Goal: Information Seeking & Learning: Compare options

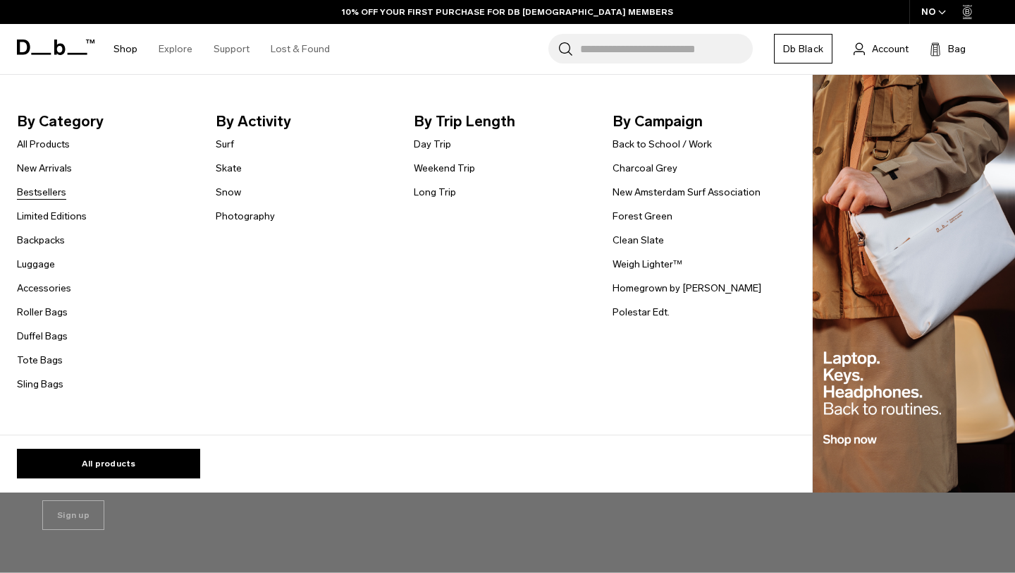
click at [57, 191] on link "Bestsellers" at bounding box center [41, 192] width 49 height 15
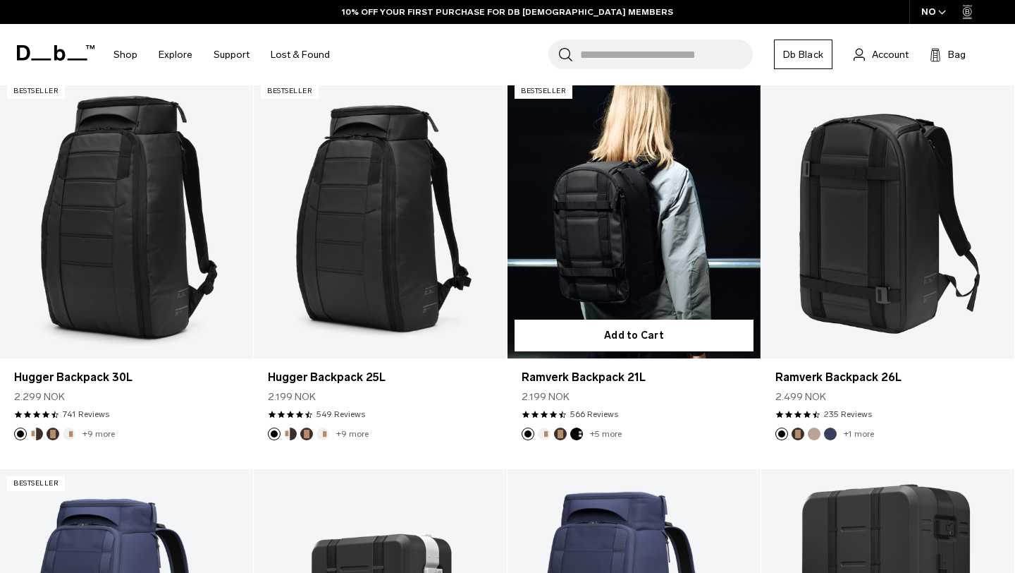
scroll to position [425, 0]
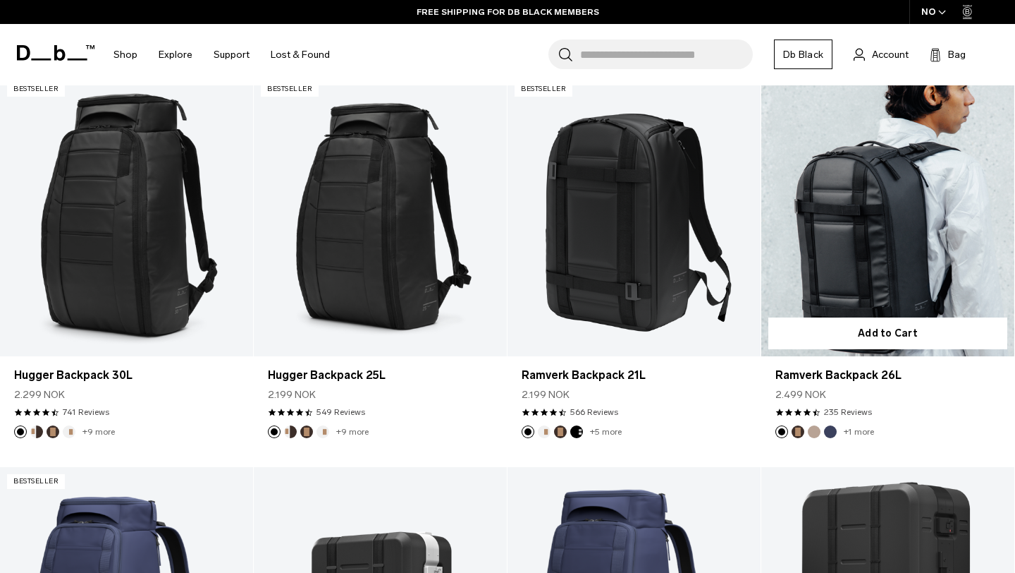
click at [871, 276] on link "Ramverk Backpack 26L" at bounding box center [888, 215] width 253 height 281
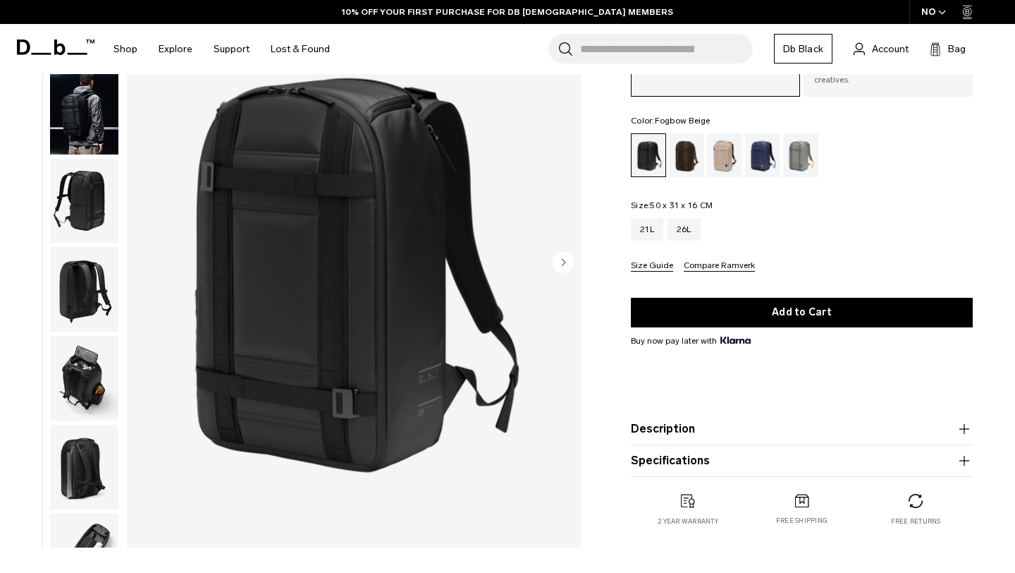
click at [731, 163] on div "Fogbow Beige" at bounding box center [725, 155] width 36 height 44
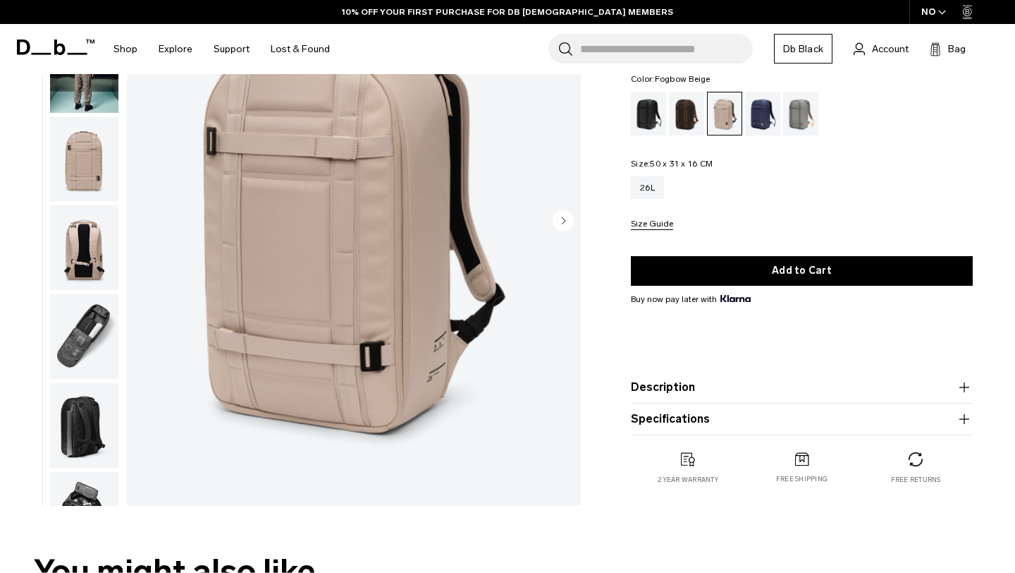
click at [67, 250] on img "button" at bounding box center [84, 247] width 68 height 85
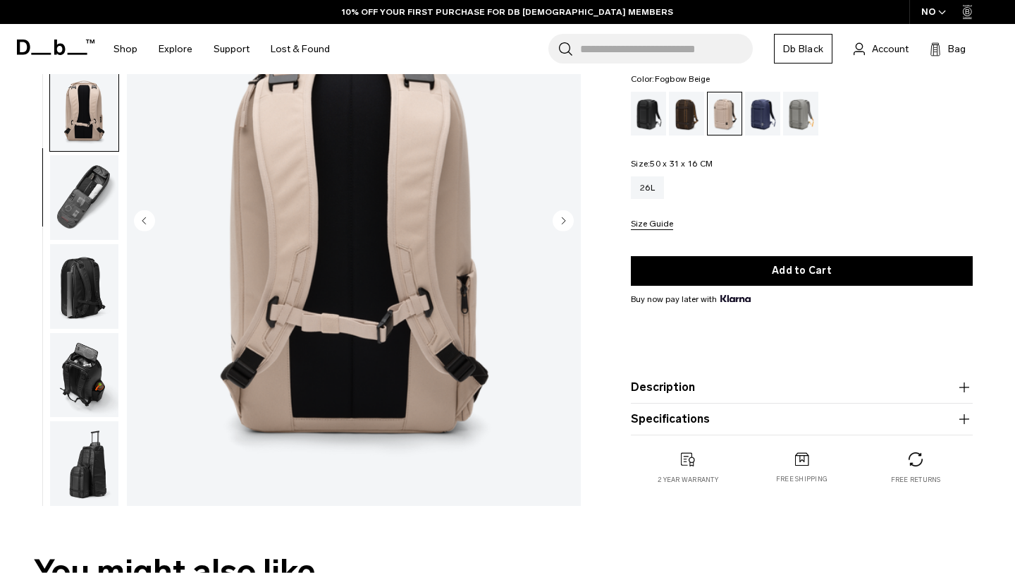
scroll to position [140, 0]
click at [87, 279] on img "button" at bounding box center [84, 285] width 68 height 85
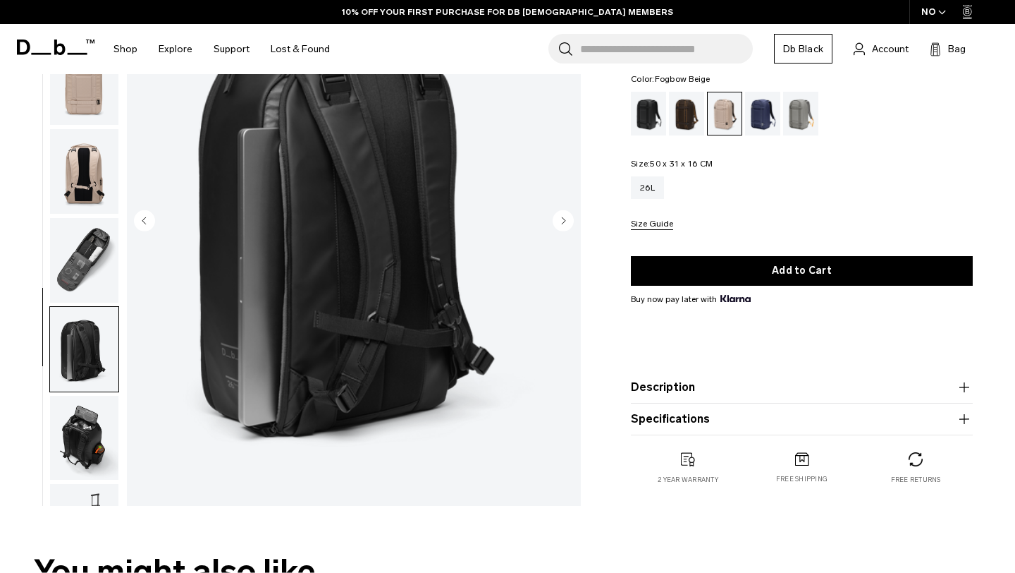
scroll to position [75, 0]
click at [90, 305] on ul at bounding box center [84, 222] width 70 height 567
click at [99, 273] on img "button" at bounding box center [84, 261] width 68 height 85
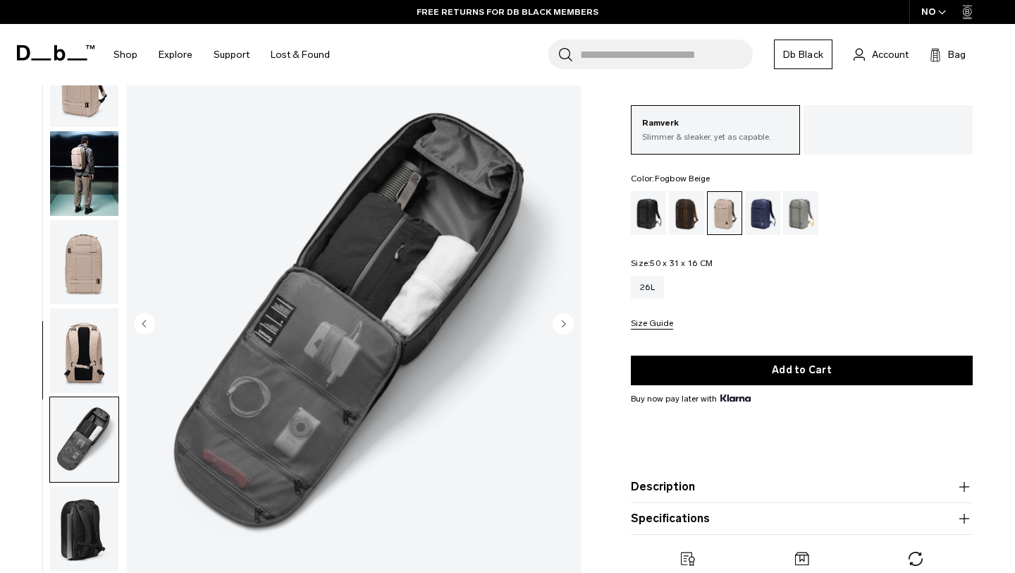
scroll to position [53, 0]
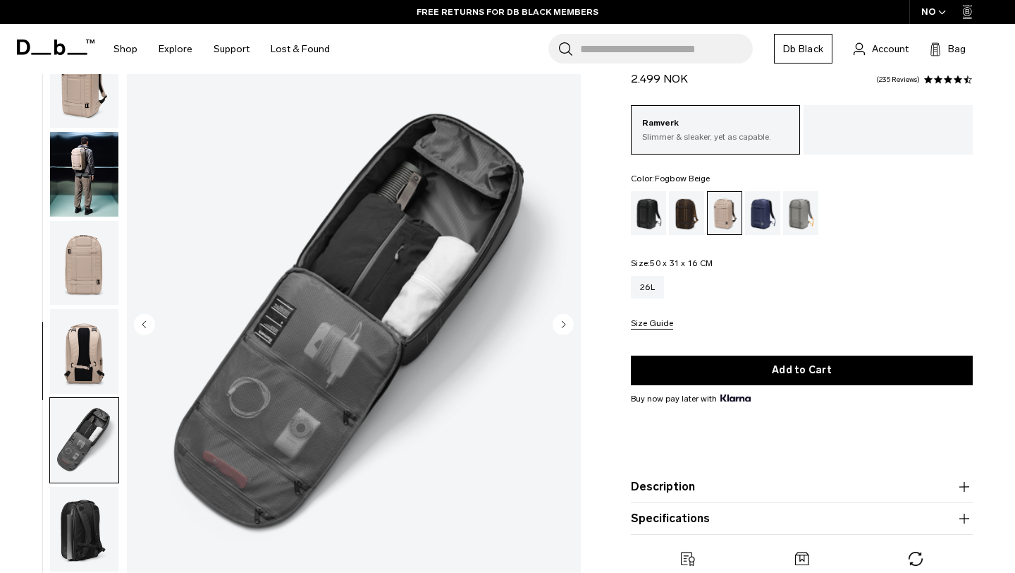
click at [99, 177] on img "button" at bounding box center [84, 174] width 68 height 85
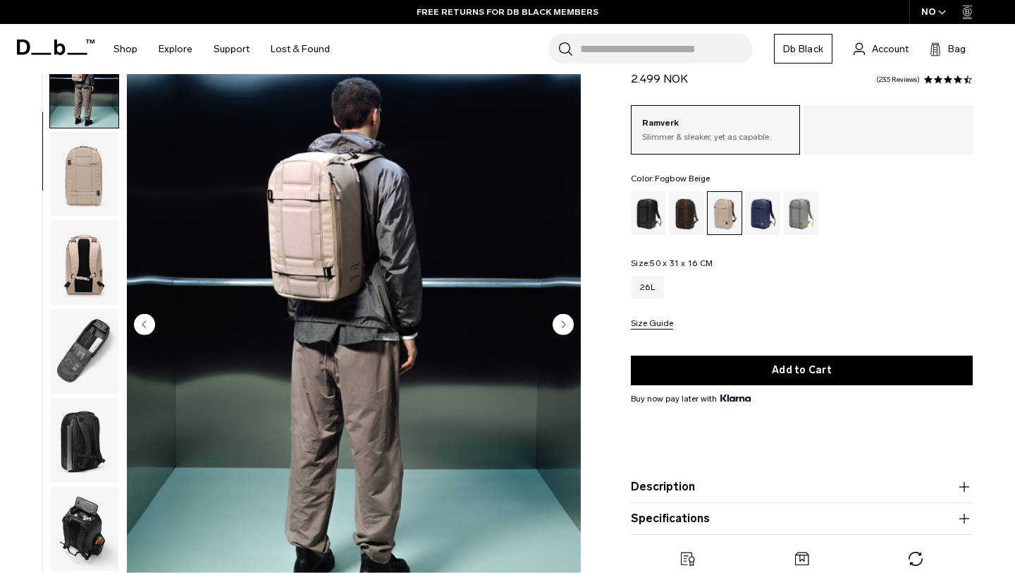
scroll to position [0, 0]
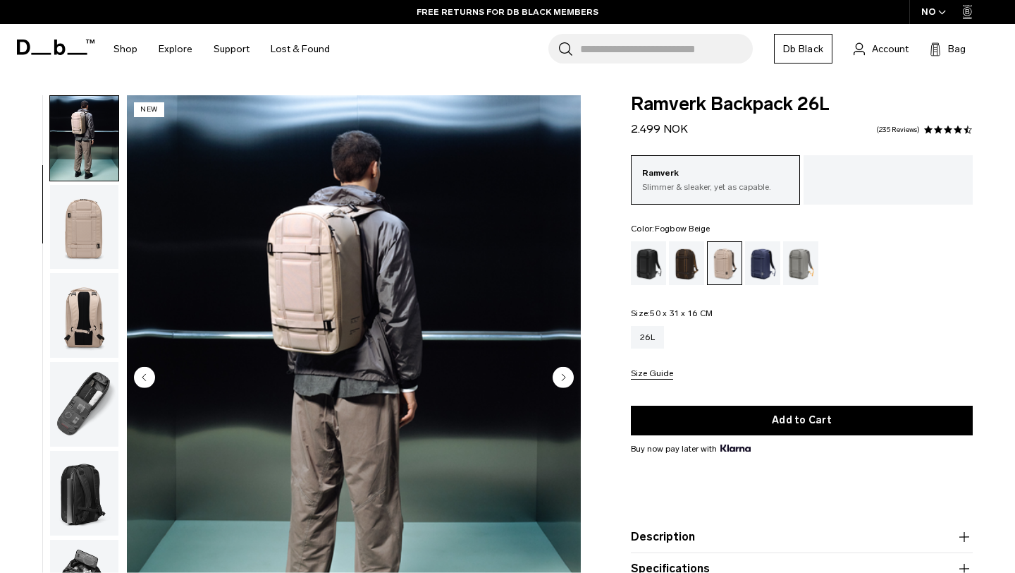
click at [98, 124] on img "button" at bounding box center [84, 138] width 68 height 85
click at [84, 138] on img "button" at bounding box center [84, 138] width 68 height 85
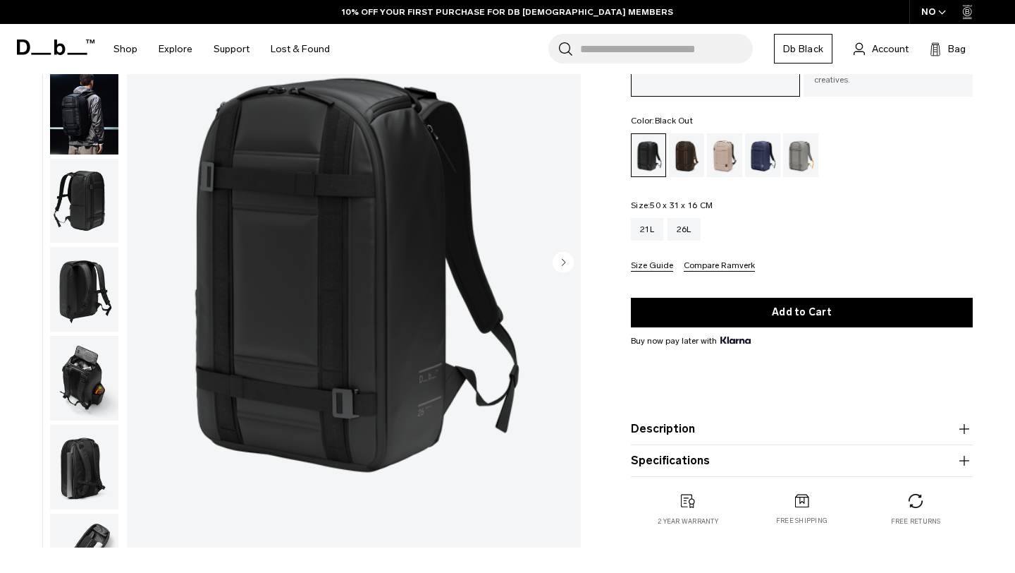
scroll to position [119, 0]
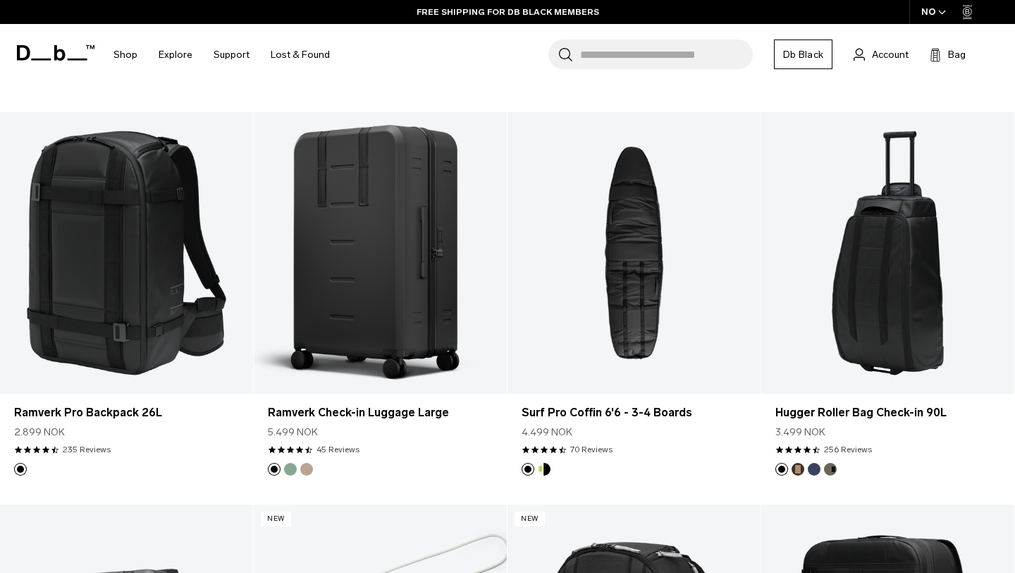
scroll to position [1969, 0]
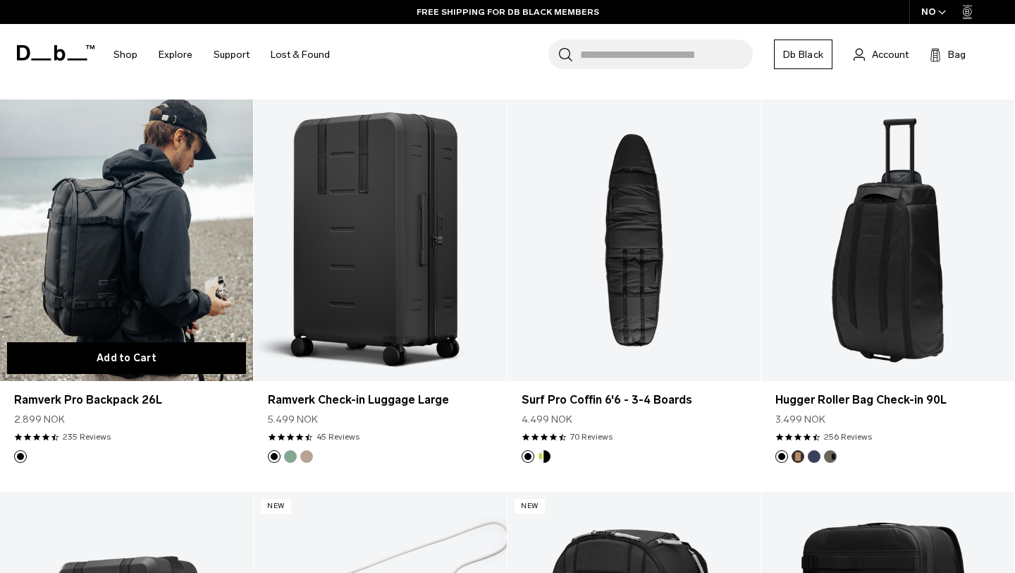
click at [190, 348] on button "Add to Cart" at bounding box center [126, 358] width 239 height 32
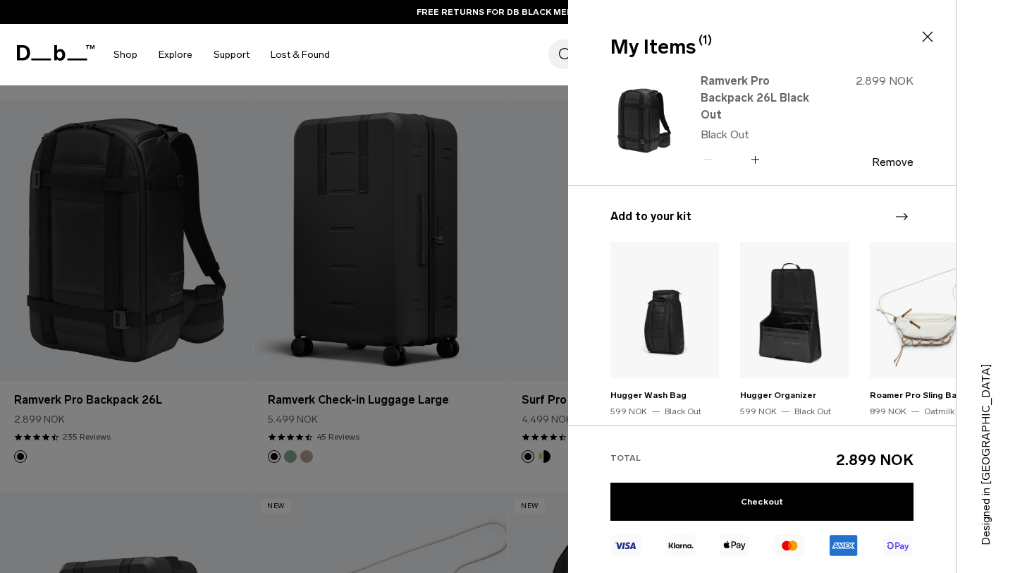
click at [740, 91] on link "Ramverk Pro Backpack 26L Black Out" at bounding box center [763, 98] width 124 height 51
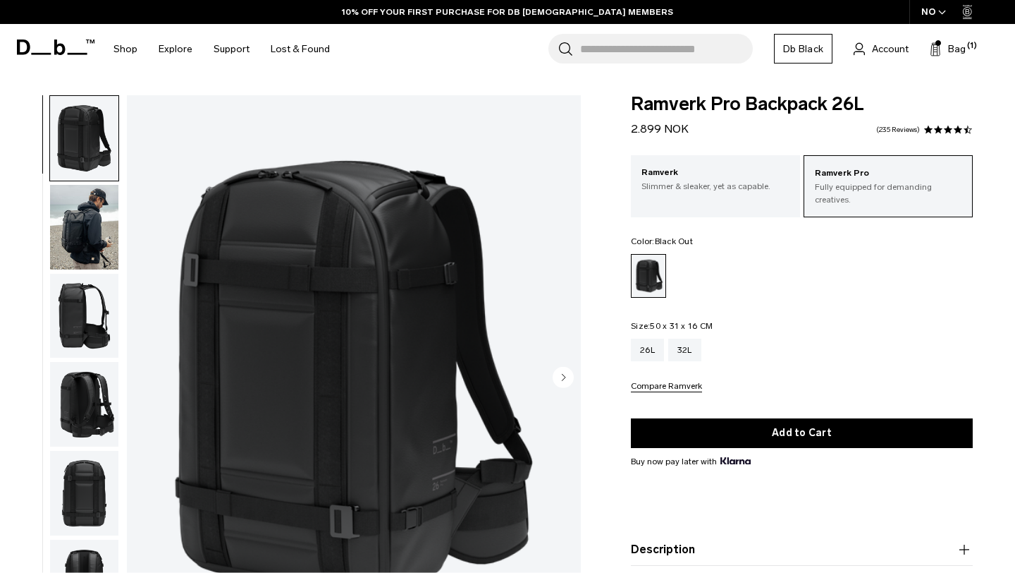
click at [85, 239] on img "button" at bounding box center [84, 227] width 68 height 85
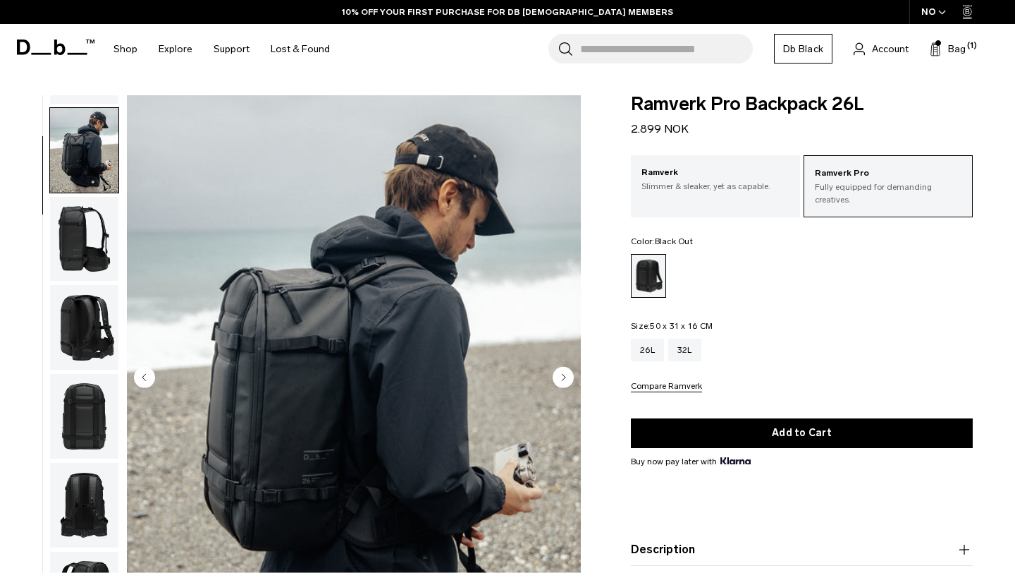
scroll to position [89, 0]
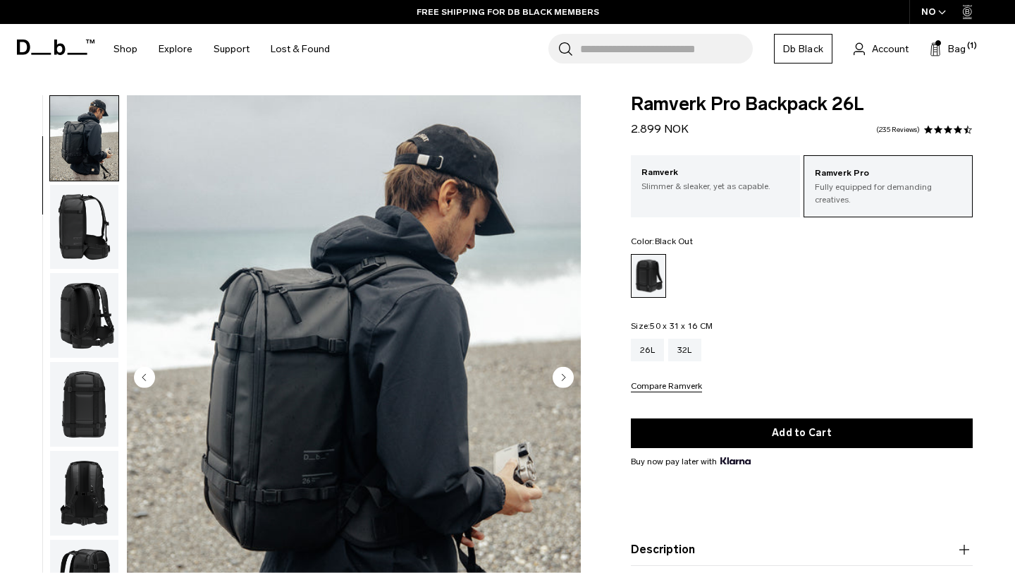
click at [83, 244] on img "button" at bounding box center [84, 227] width 68 height 85
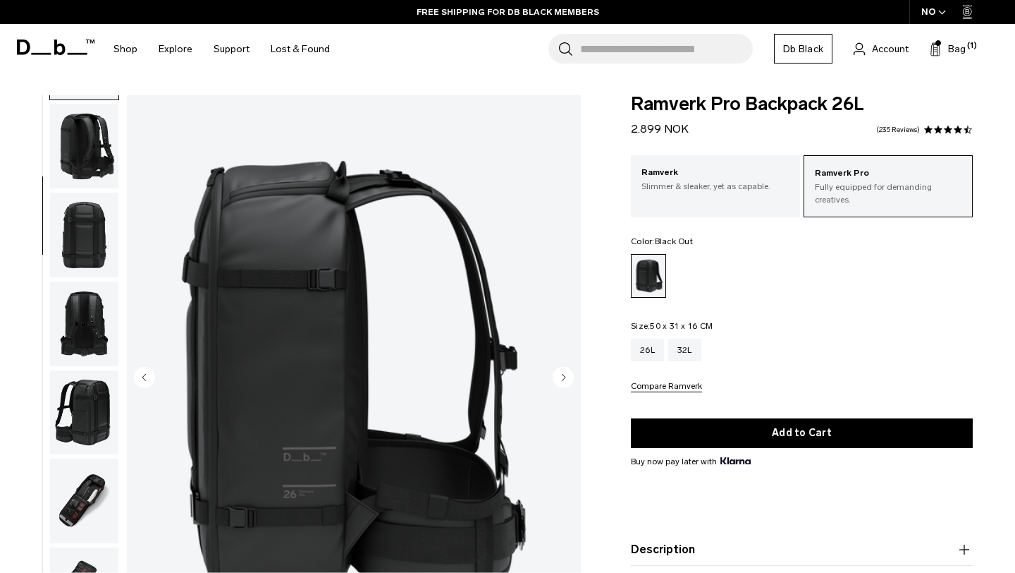
scroll to position [259, 0]
click at [84, 255] on img "button" at bounding box center [84, 234] width 68 height 85
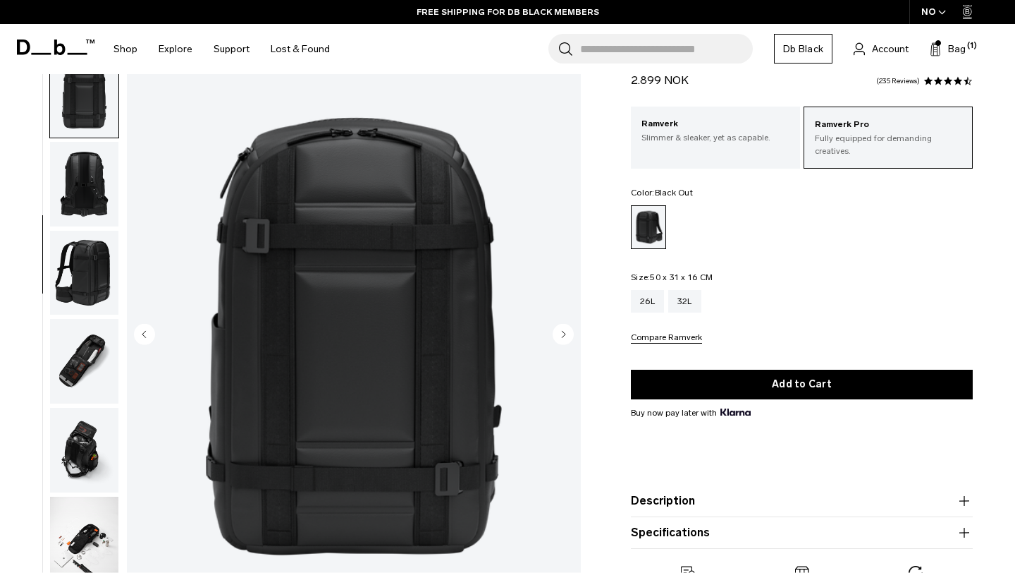
scroll to position [49, 0]
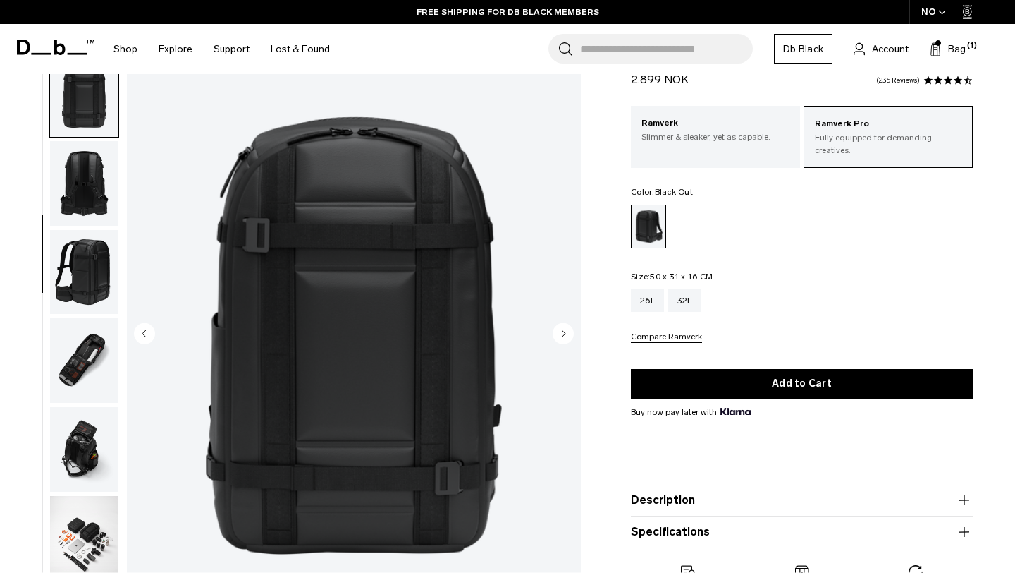
click at [51, 286] on img "button" at bounding box center [84, 271] width 68 height 85
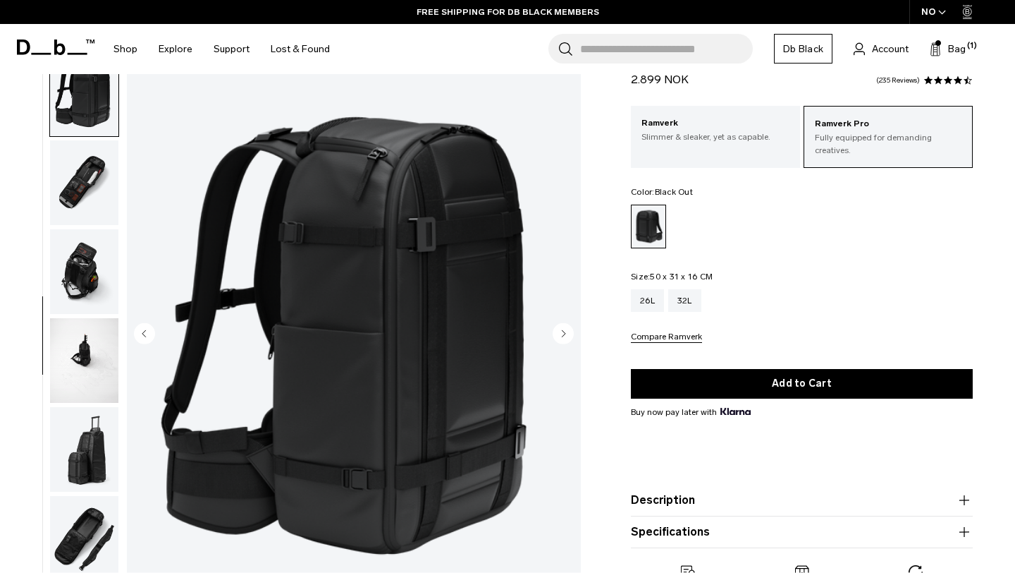
click at [84, 283] on img "button" at bounding box center [84, 271] width 68 height 85
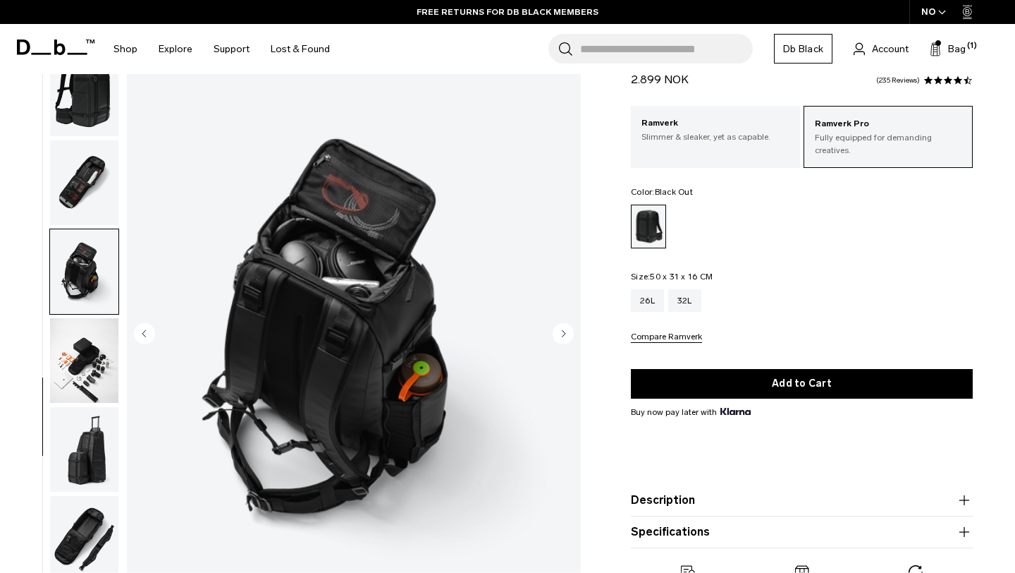
scroll to position [583, 0]
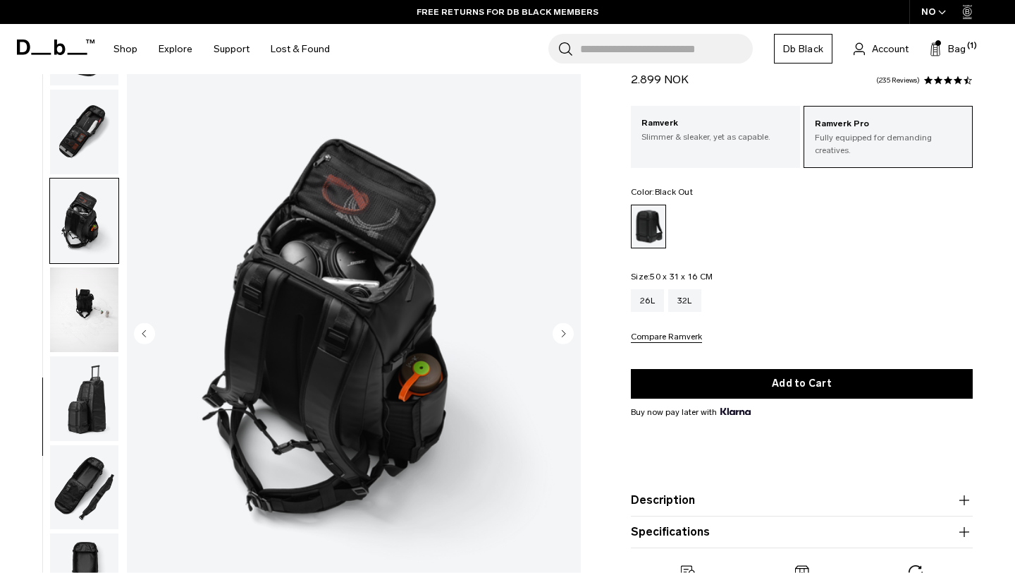
click at [87, 334] on img "button" at bounding box center [84, 309] width 68 height 85
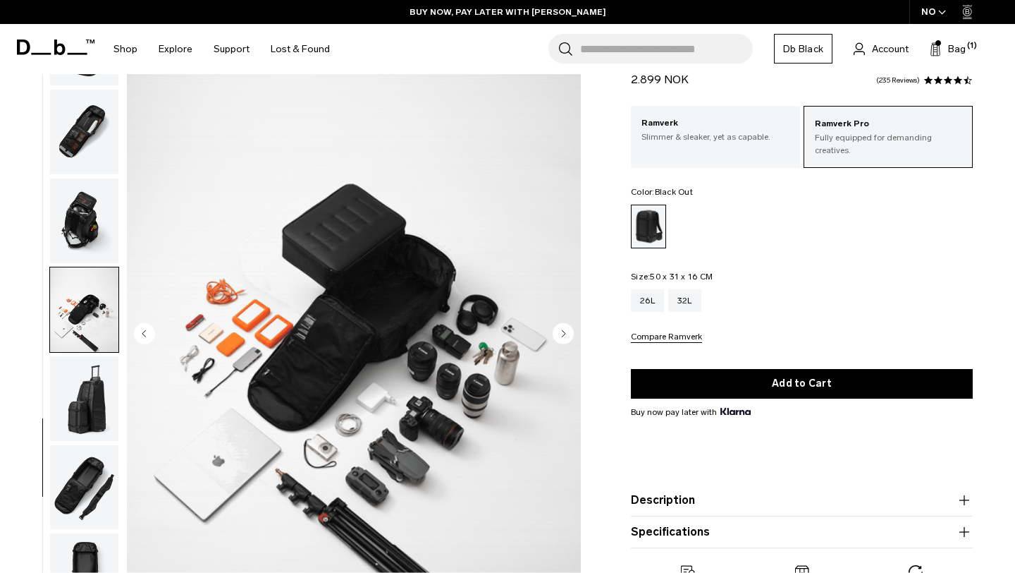
click at [90, 394] on img "button" at bounding box center [84, 398] width 68 height 85
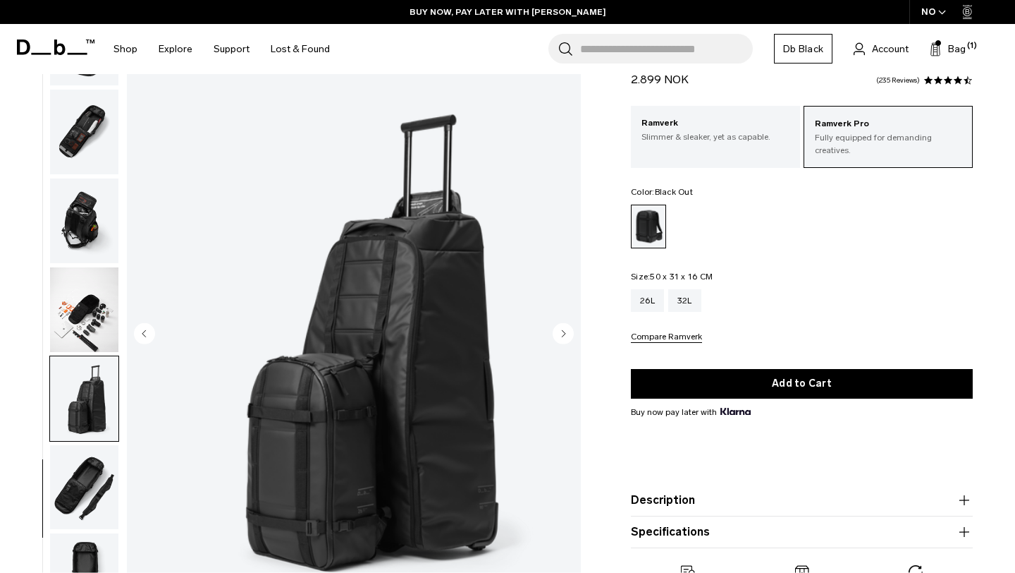
click at [87, 444] on button "button" at bounding box center [84, 487] width 70 height 86
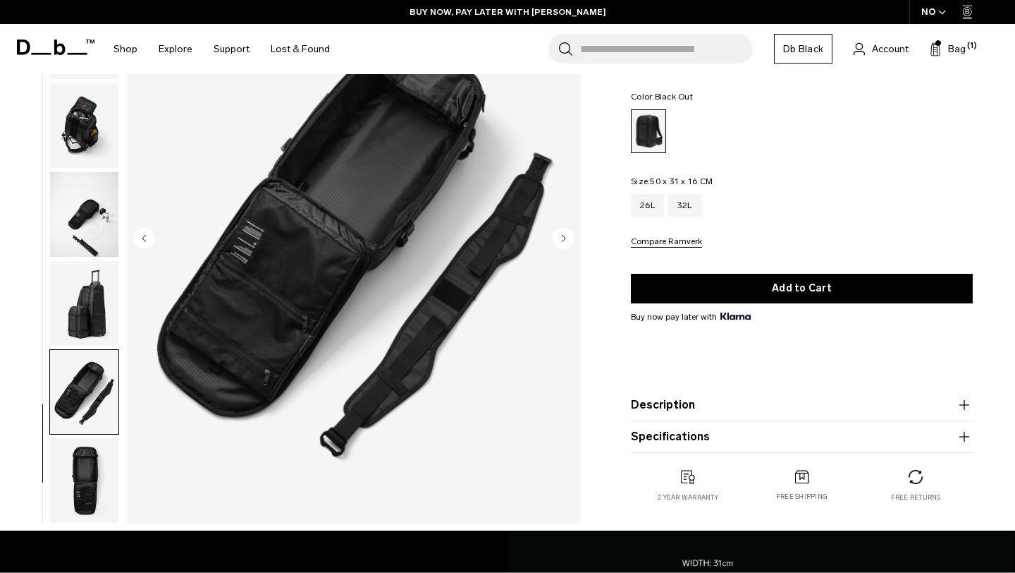
scroll to position [158, 0]
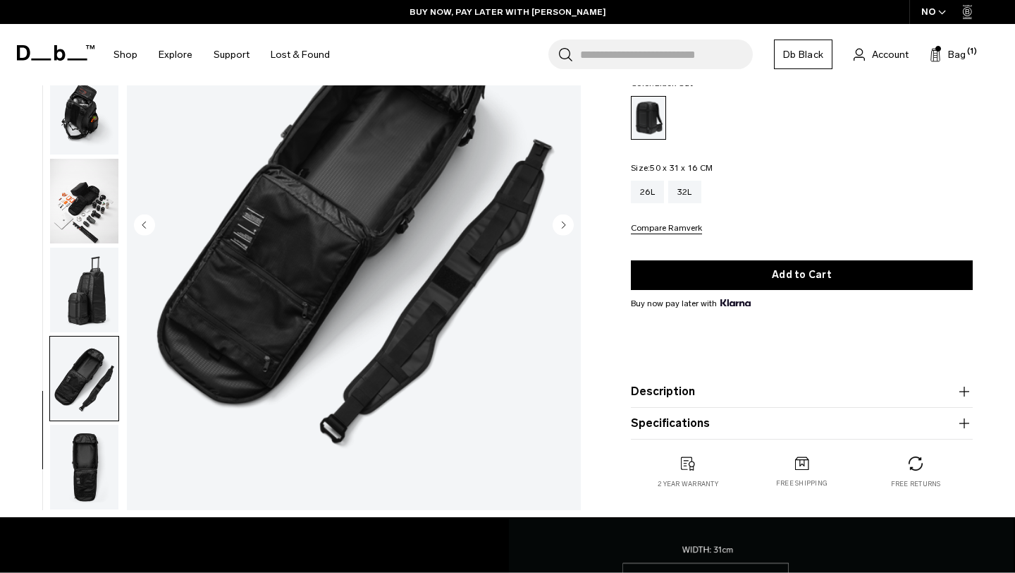
click at [88, 462] on img "button" at bounding box center [84, 467] width 68 height 85
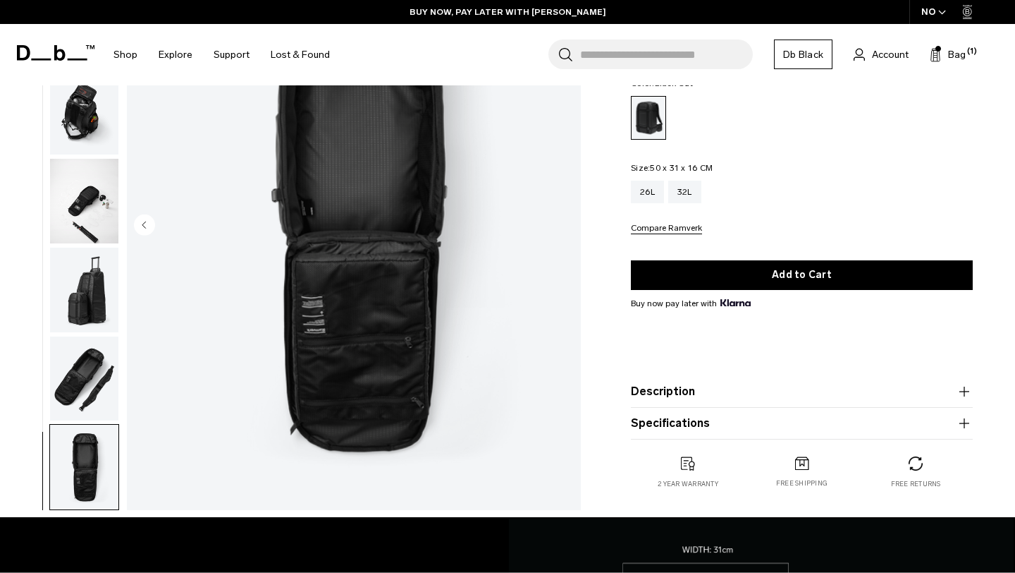
scroll to position [0, 0]
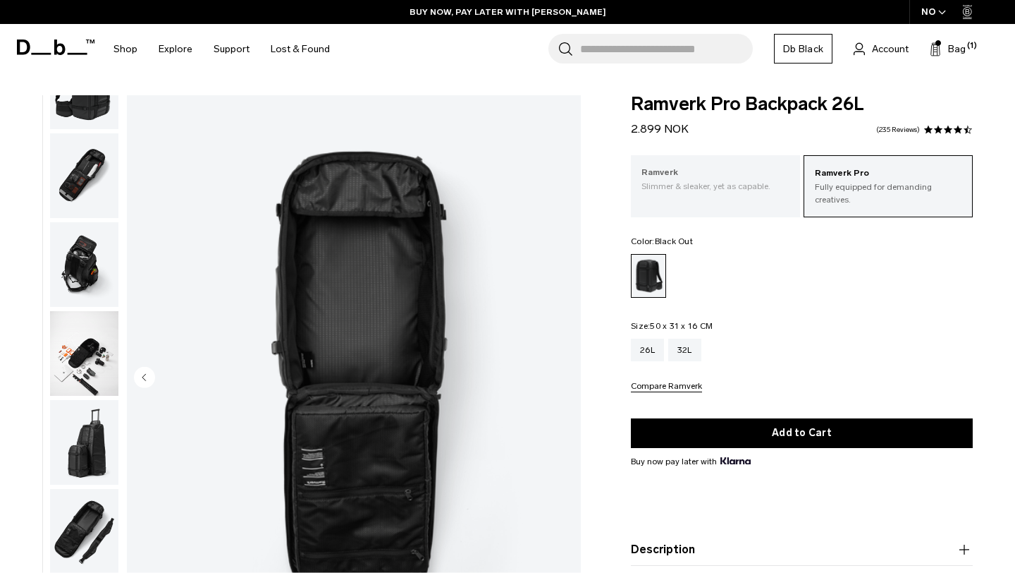
click at [712, 190] on p "Slimmer & sleaker, yet as capable." at bounding box center [716, 186] width 148 height 13
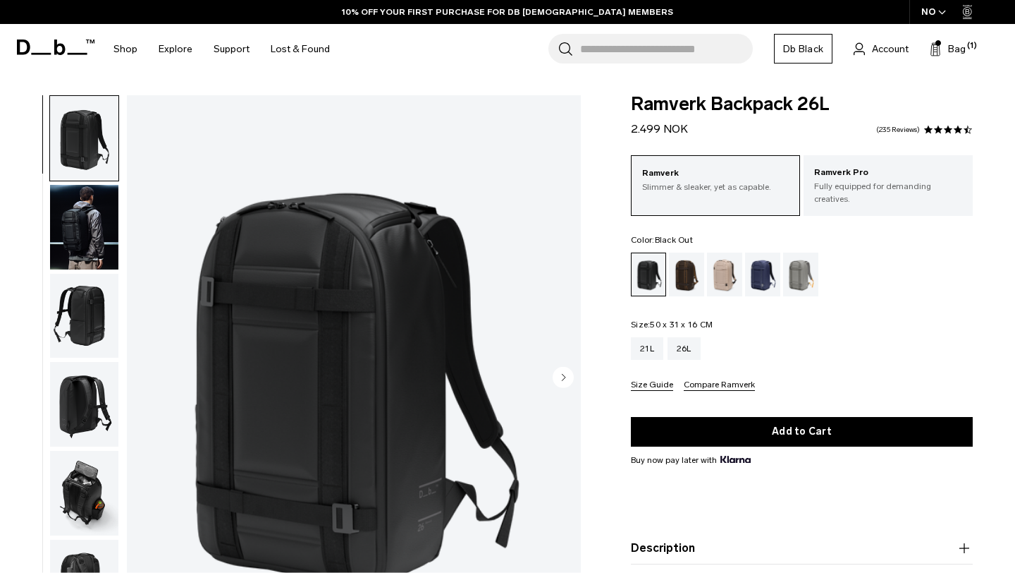
click at [89, 494] on img "button" at bounding box center [84, 493] width 68 height 85
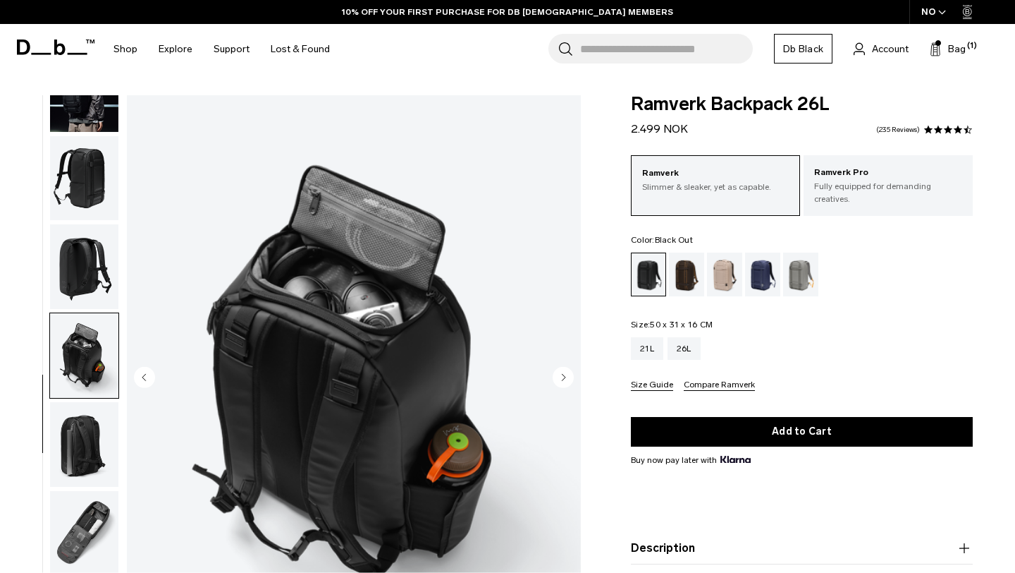
scroll to position [140, 0]
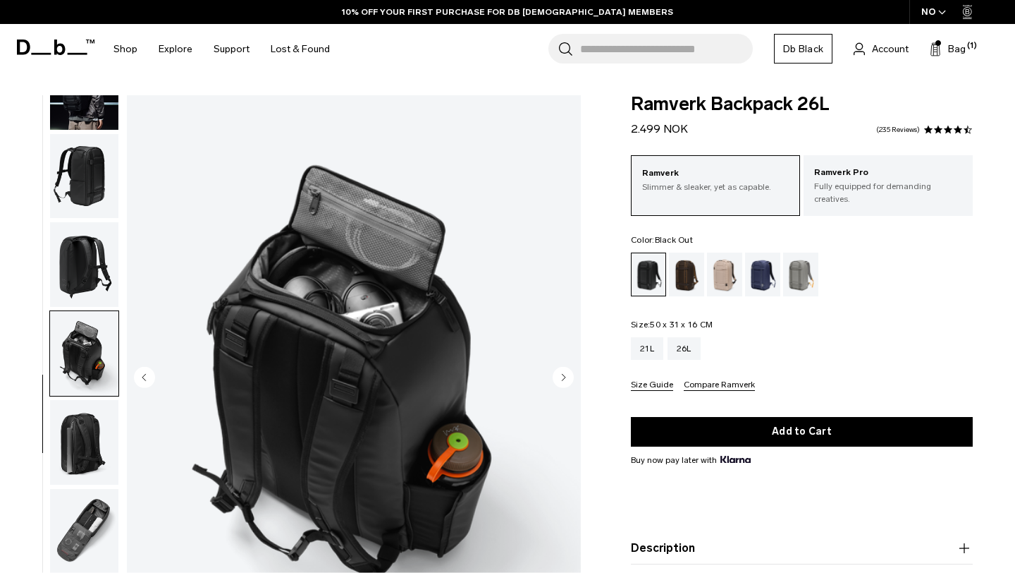
click at [87, 472] on img "button" at bounding box center [84, 442] width 68 height 85
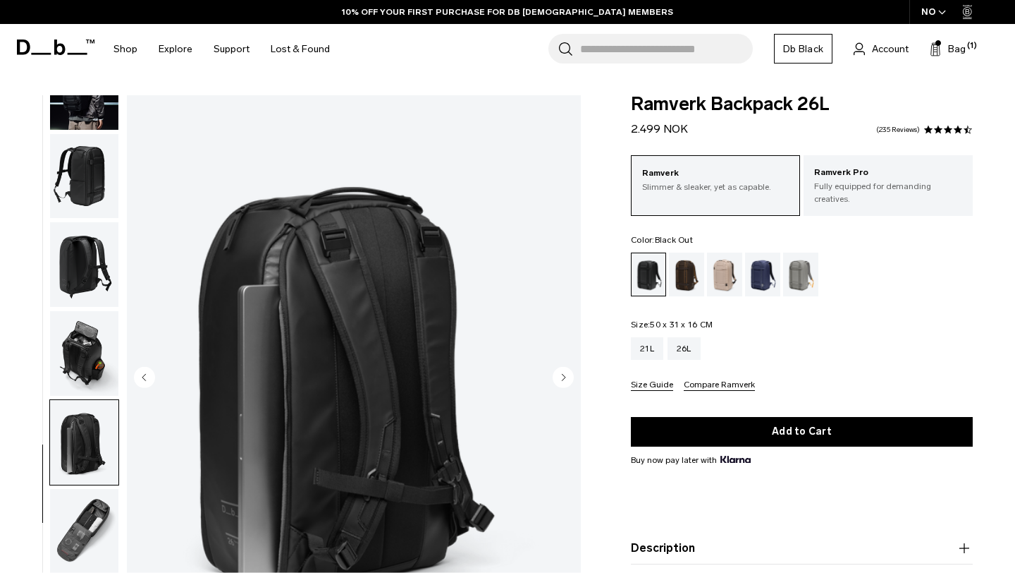
click at [87, 503] on img "button" at bounding box center [84, 531] width 68 height 85
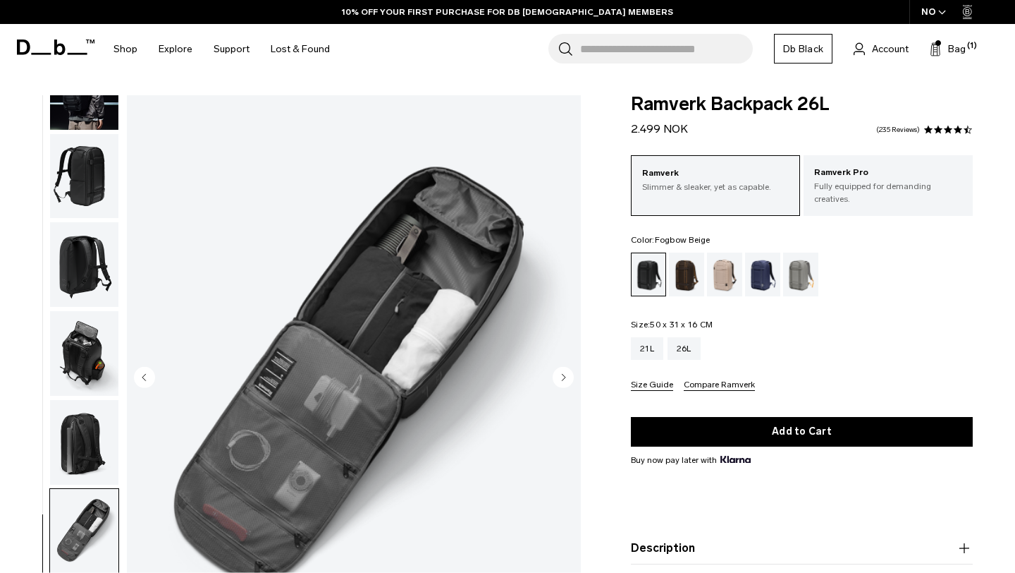
click at [726, 262] on div "Fogbow Beige" at bounding box center [725, 274] width 36 height 44
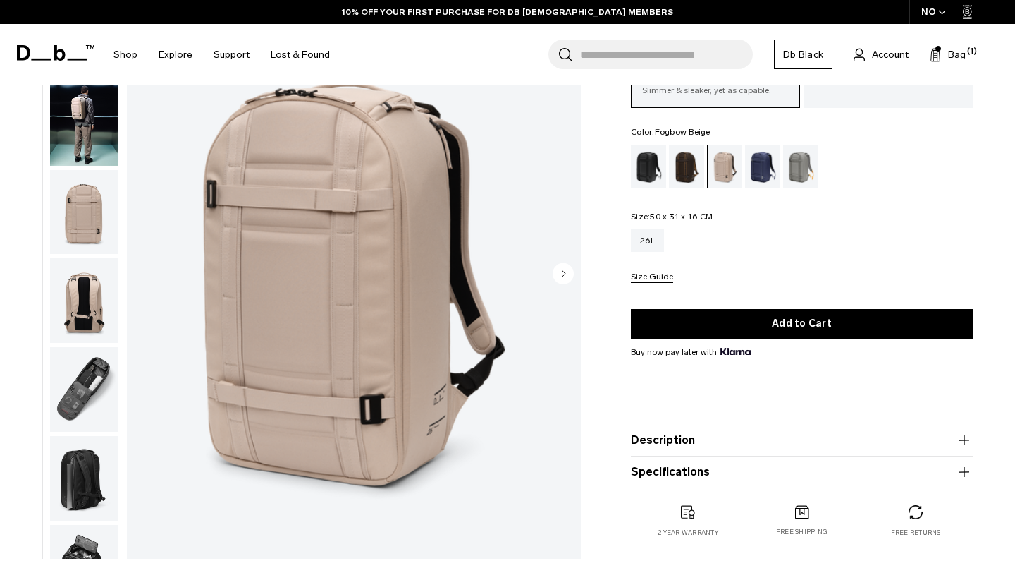
click at [89, 414] on img "button" at bounding box center [84, 389] width 68 height 85
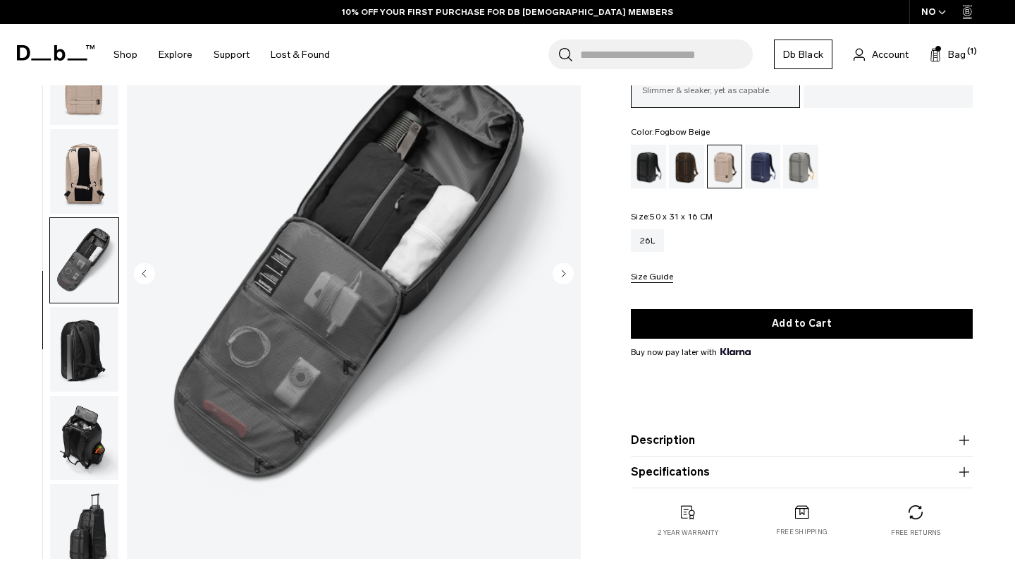
scroll to position [140, 0]
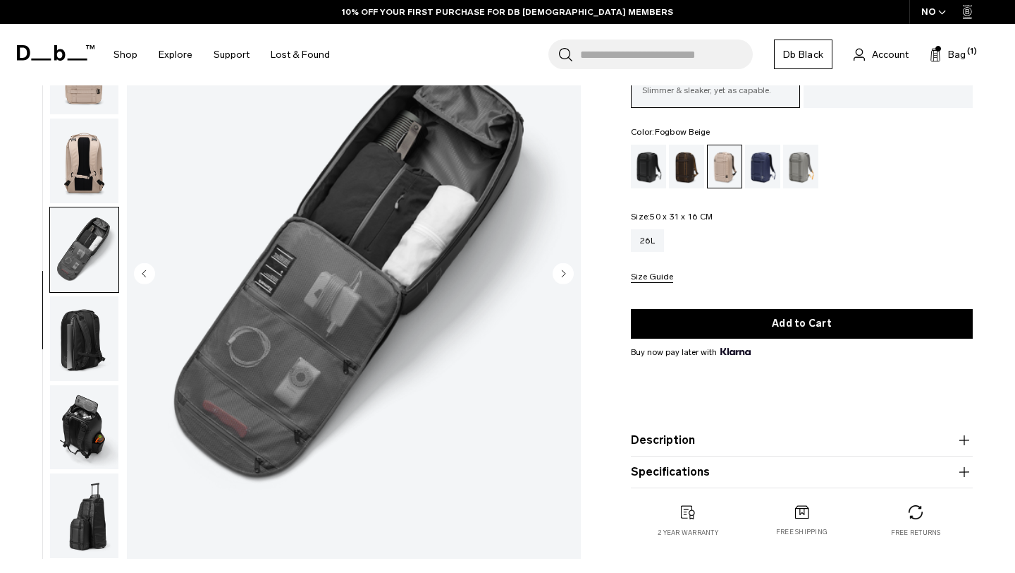
click at [90, 414] on img "button" at bounding box center [84, 427] width 68 height 85
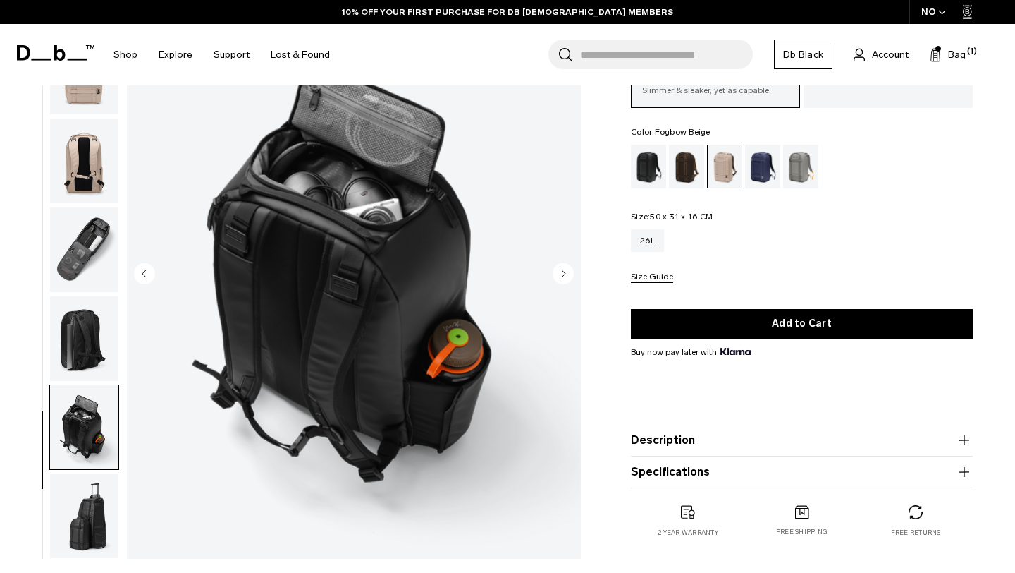
click at [92, 360] on img "button" at bounding box center [84, 338] width 68 height 85
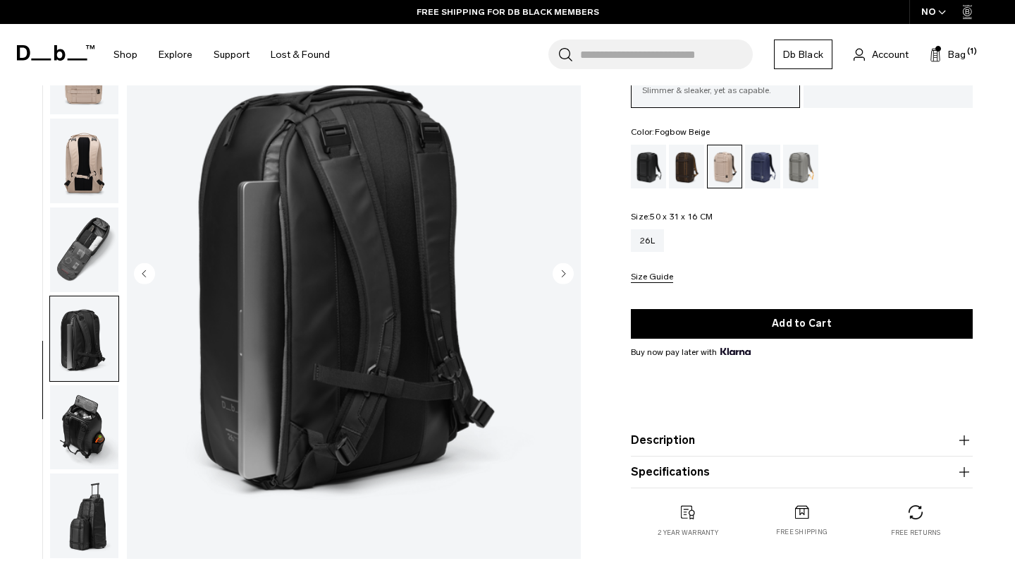
click at [85, 394] on img "button" at bounding box center [84, 427] width 68 height 85
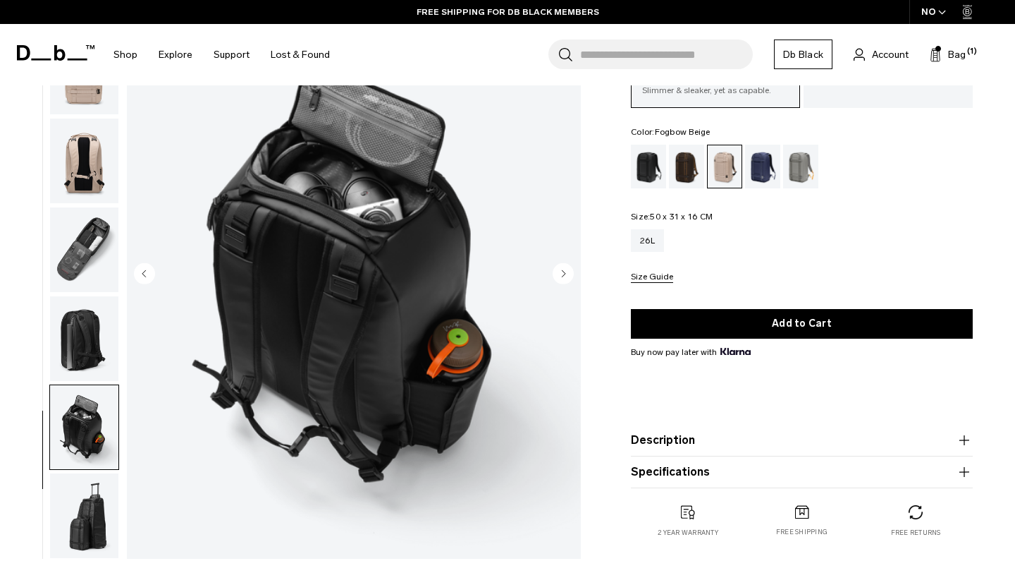
click at [98, 237] on img "button" at bounding box center [84, 249] width 68 height 85
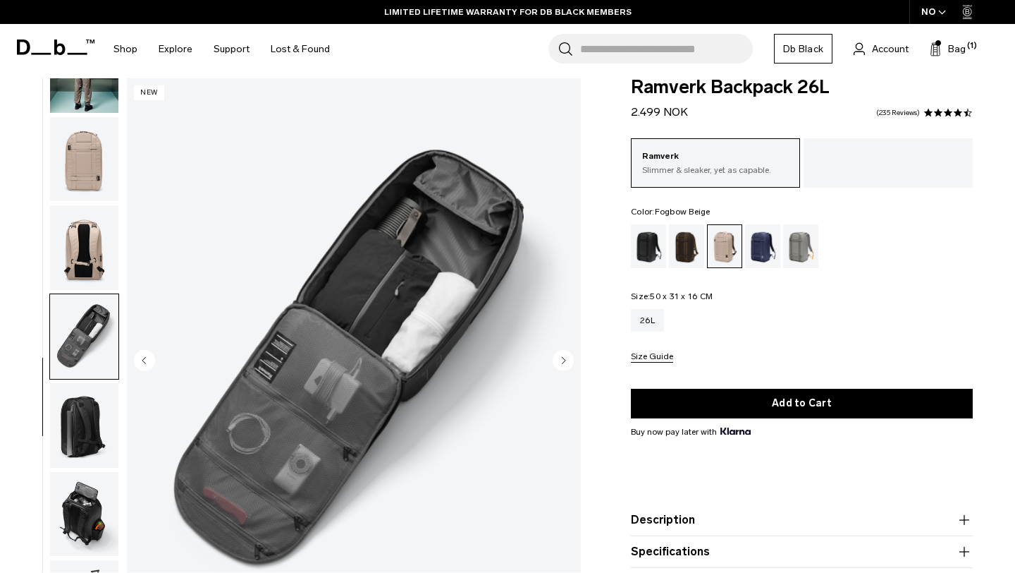
scroll to position [18, 0]
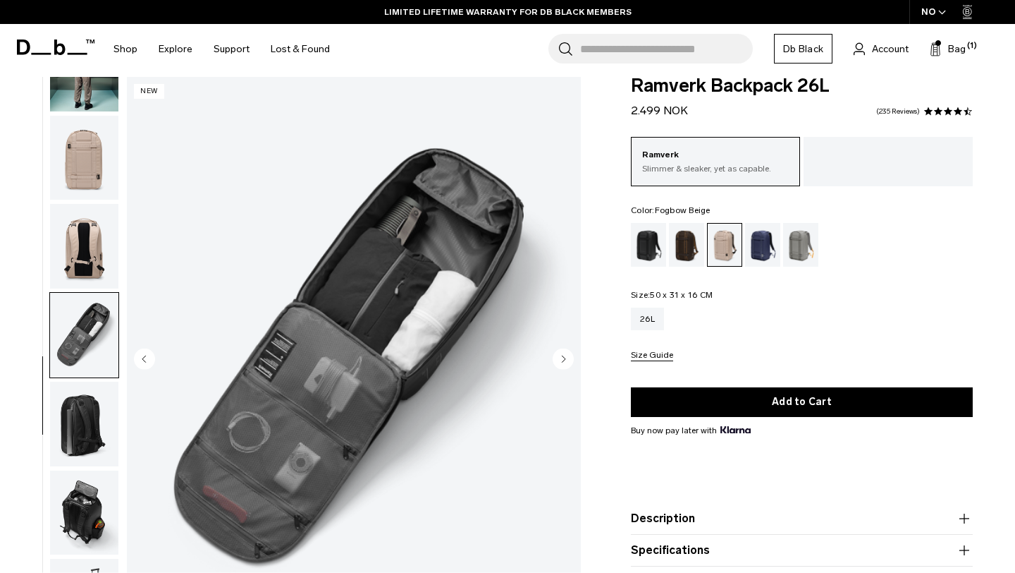
click at [91, 173] on img "button" at bounding box center [84, 158] width 68 height 85
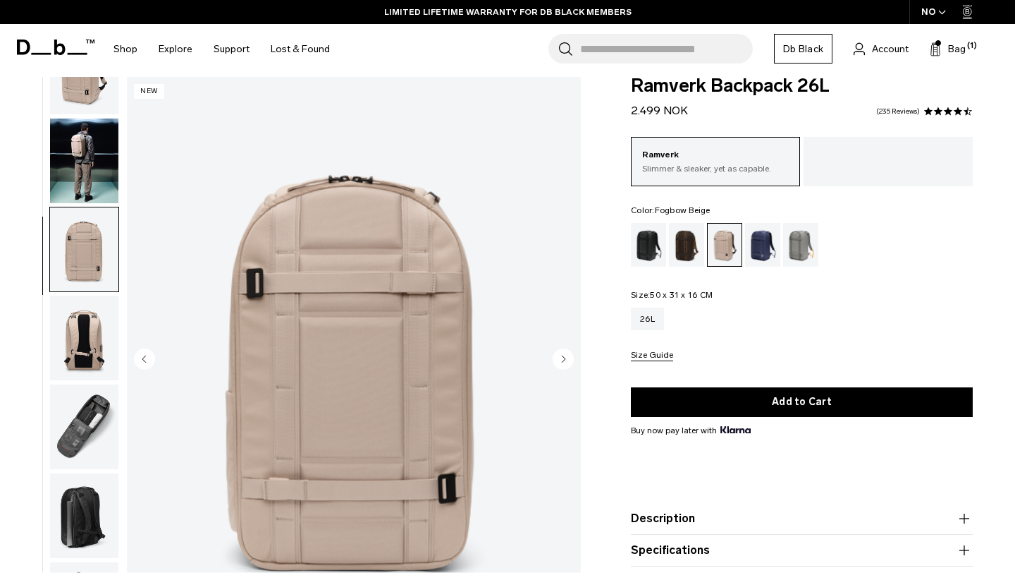
click at [91, 173] on img "button" at bounding box center [84, 160] width 68 height 85
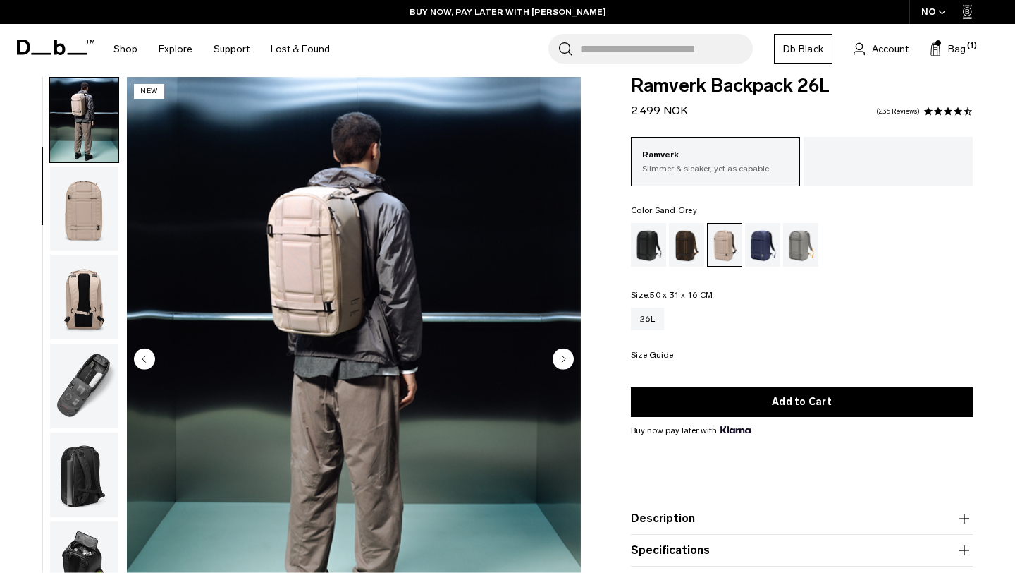
scroll to position [0, 0]
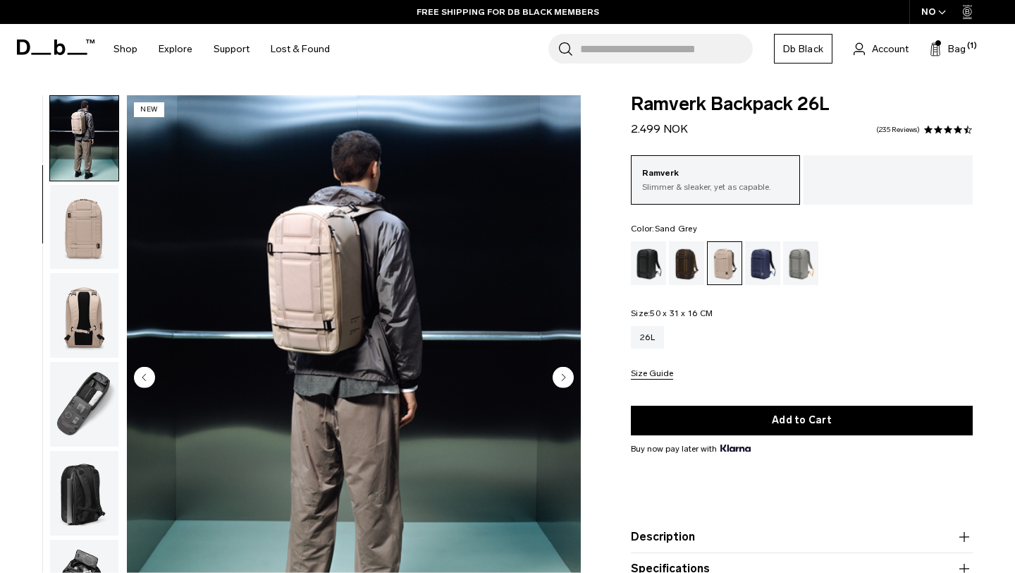
click at [817, 256] on div "Sand Grey" at bounding box center [801, 263] width 36 height 44
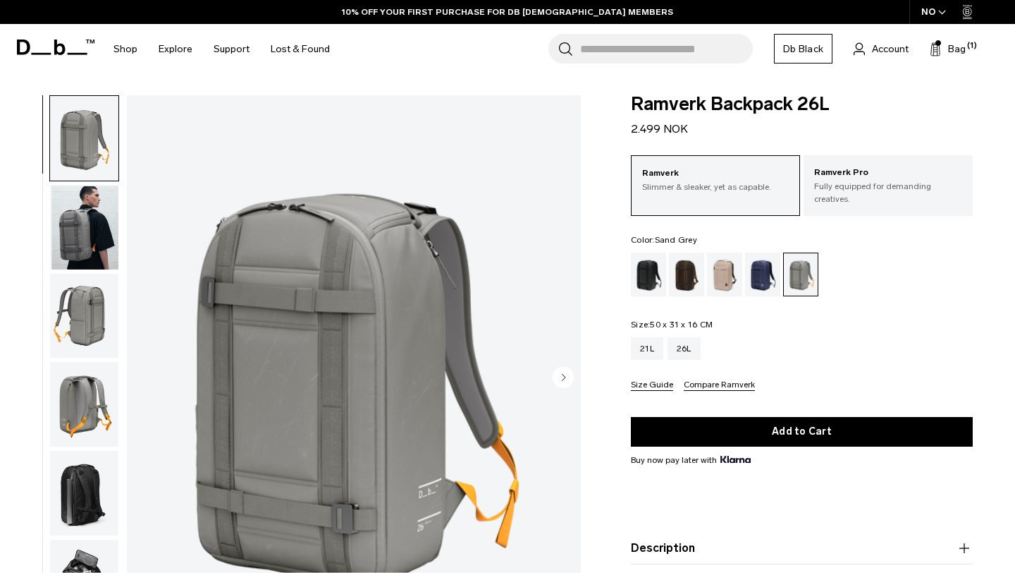
click at [104, 239] on img "button" at bounding box center [84, 227] width 68 height 85
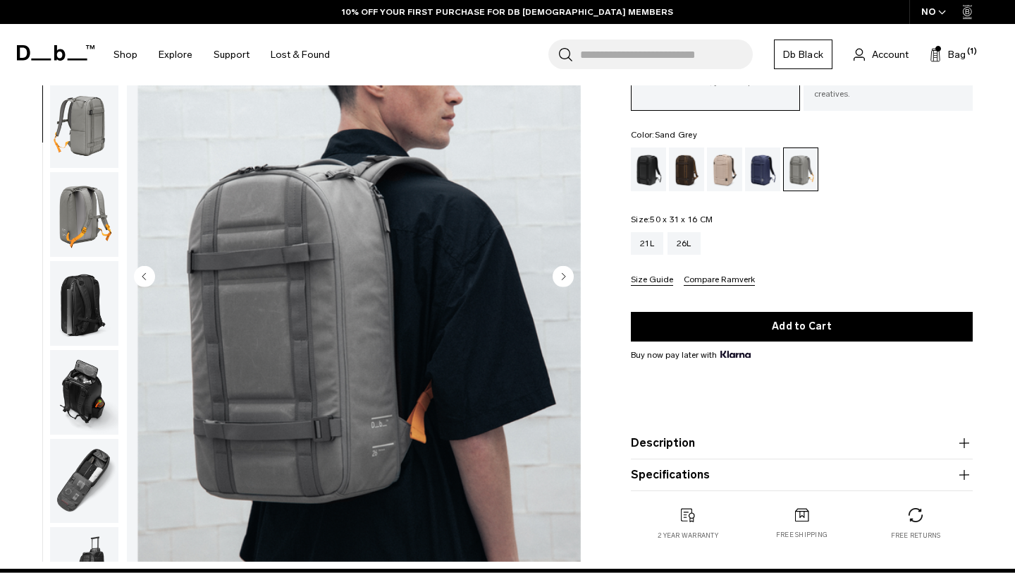
scroll to position [106, 0]
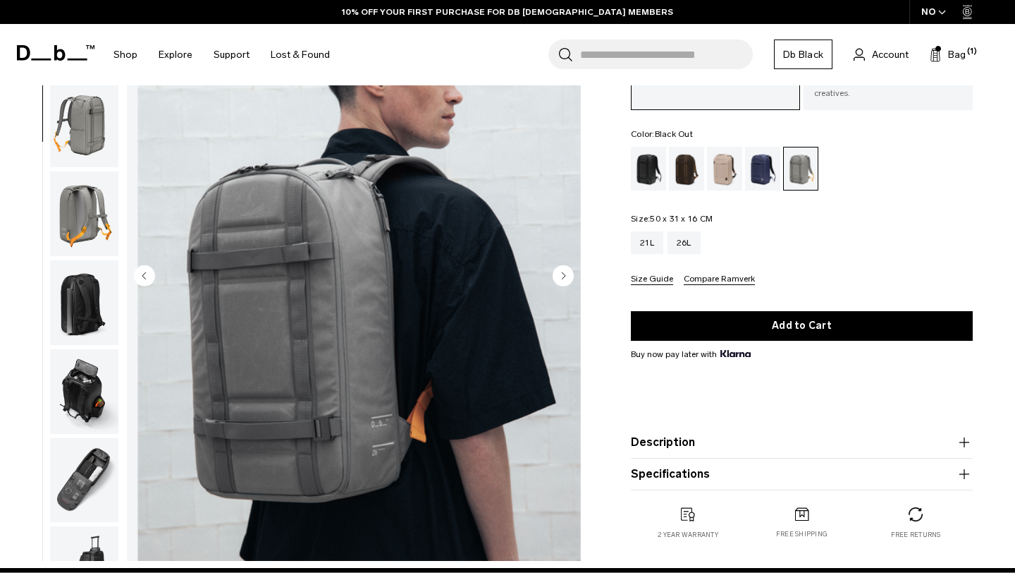
click at [650, 176] on div "Black Out" at bounding box center [649, 169] width 36 height 44
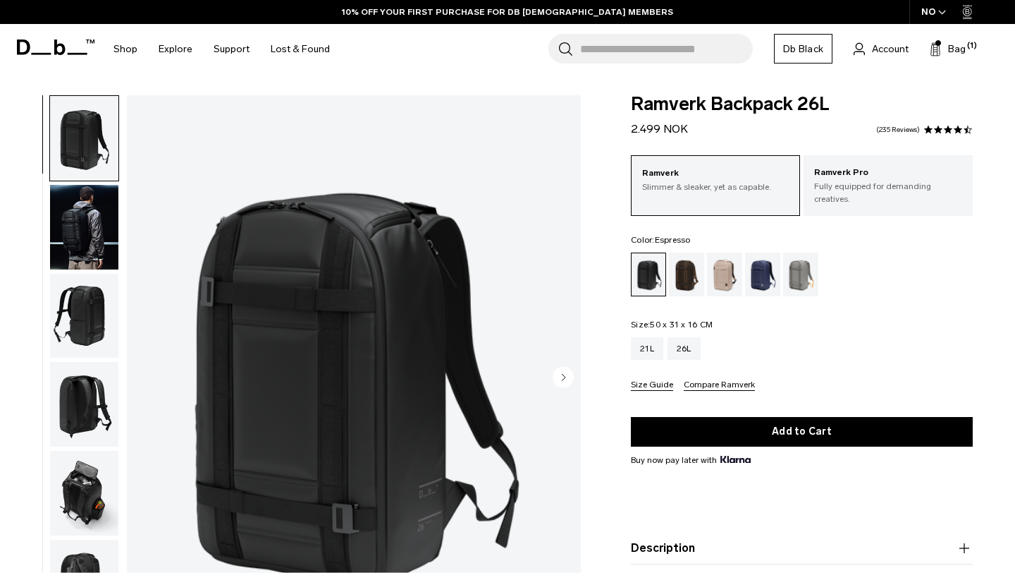
click at [684, 262] on div "Espresso" at bounding box center [687, 274] width 36 height 44
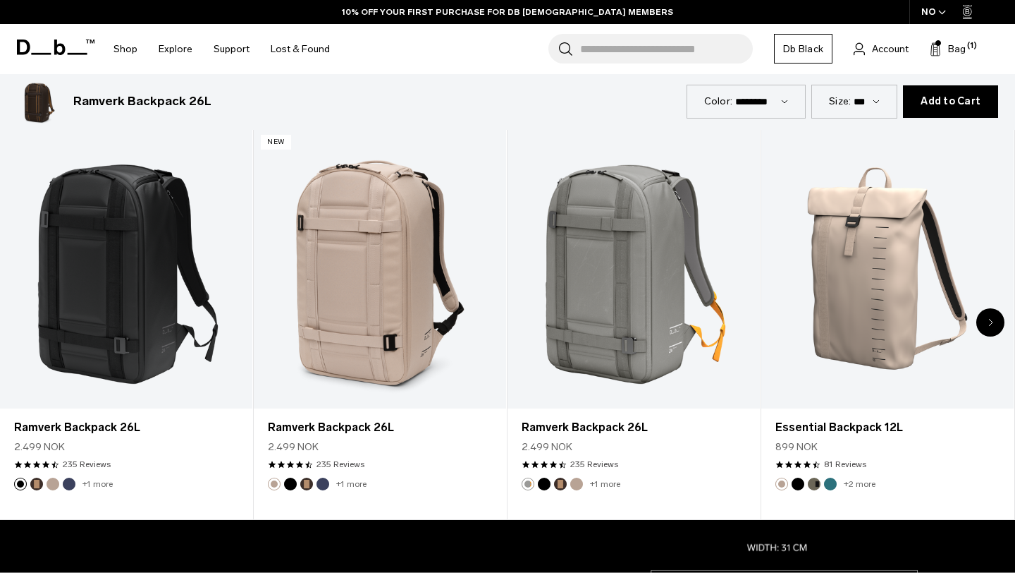
scroll to position [663, 0]
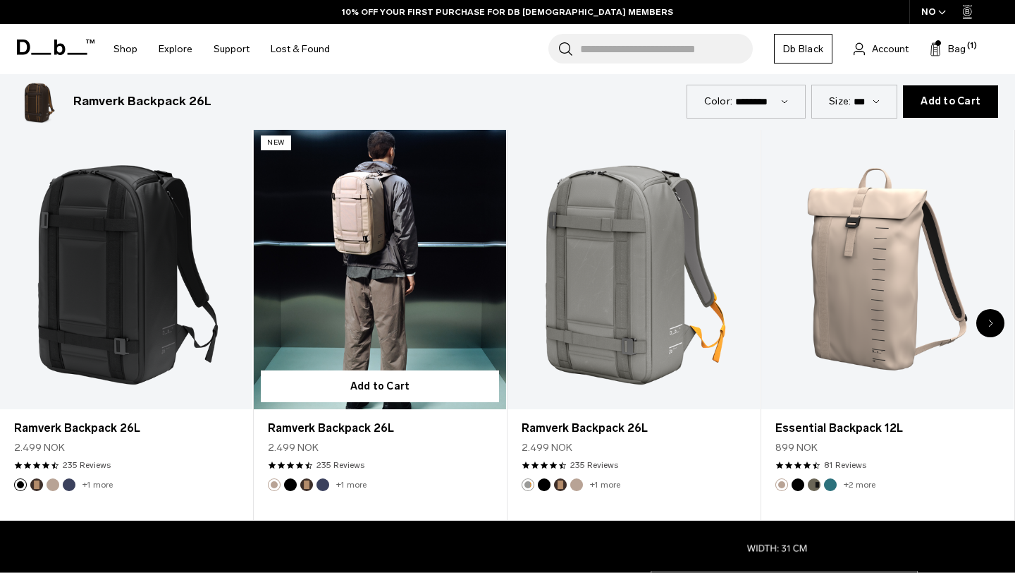
click at [376, 305] on link "Ramverk Backpack 26L" at bounding box center [380, 268] width 252 height 281
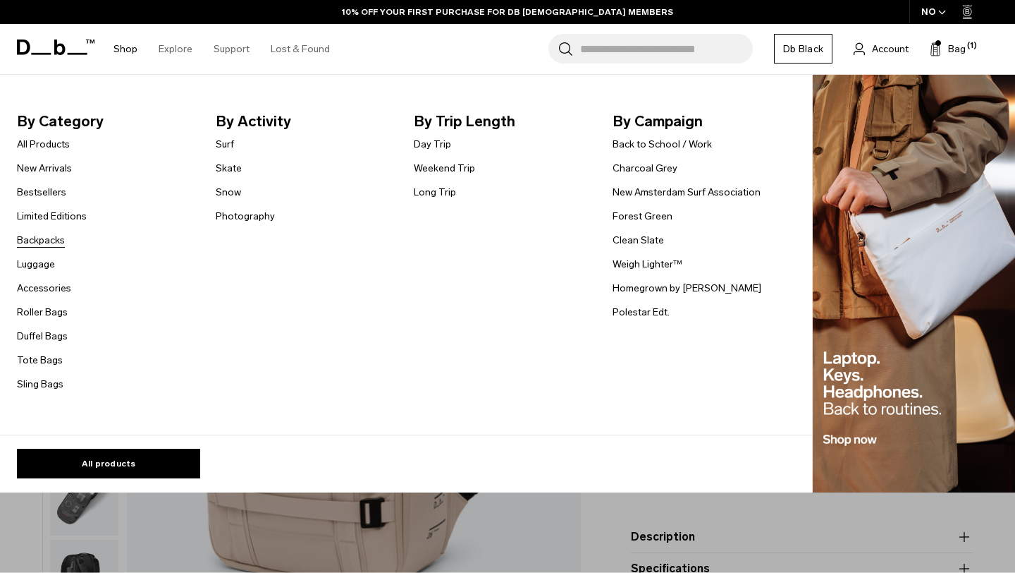
click at [44, 240] on link "Backpacks" at bounding box center [41, 240] width 48 height 15
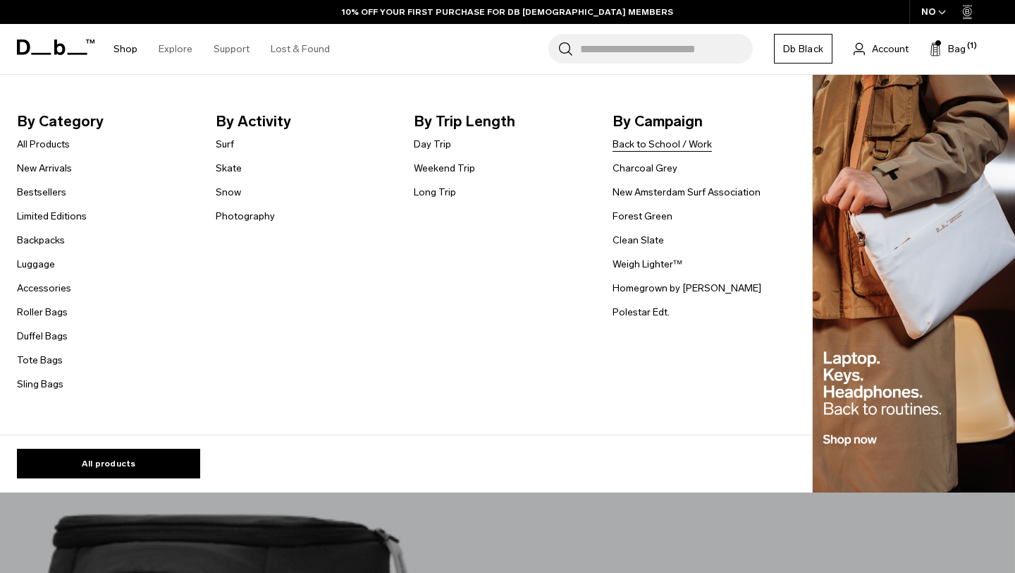
click at [678, 144] on link "Back to School / Work" at bounding box center [662, 144] width 99 height 15
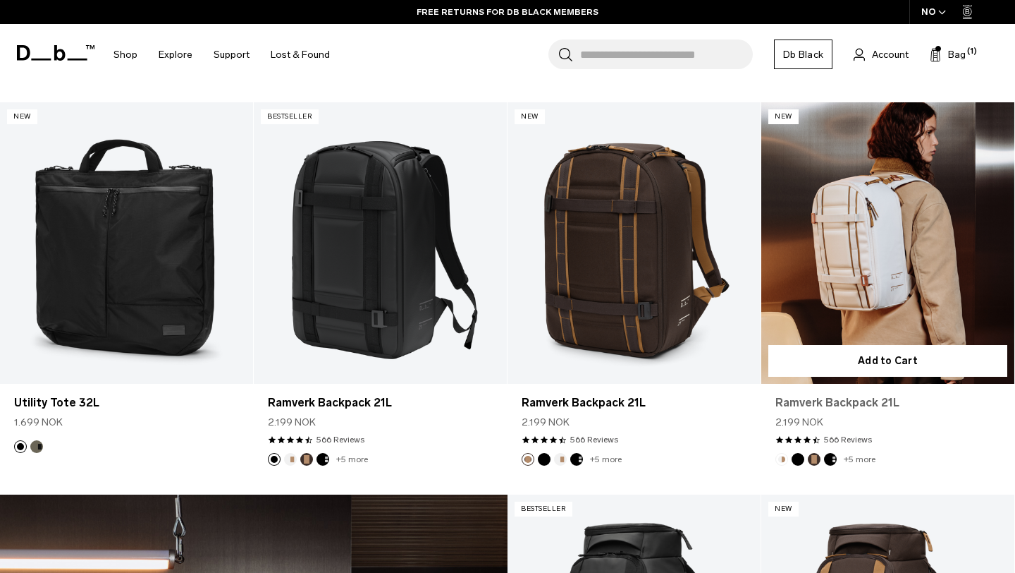
scroll to position [1791, 0]
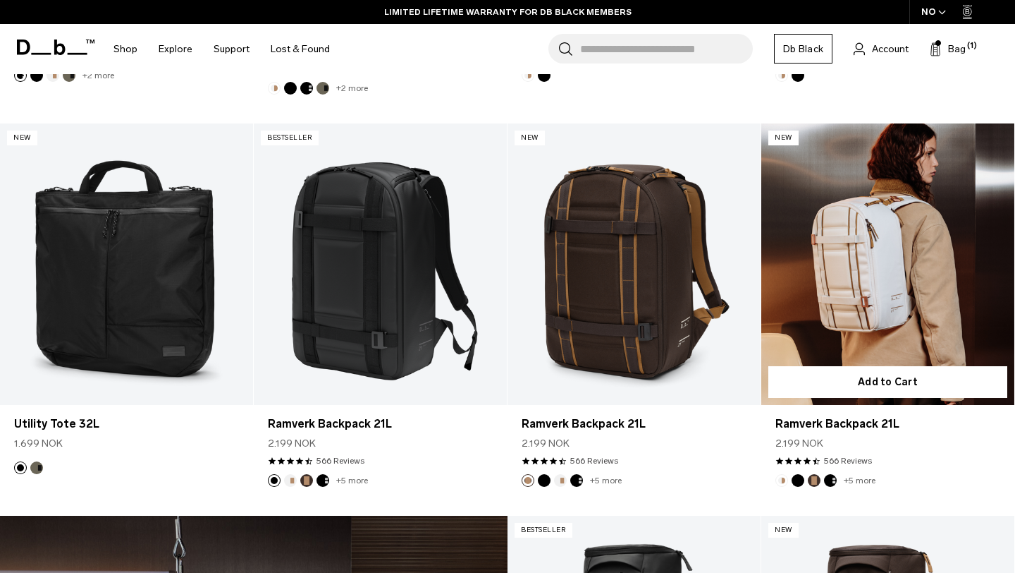
click at [916, 315] on link "Ramverk Backpack 21L" at bounding box center [888, 263] width 253 height 281
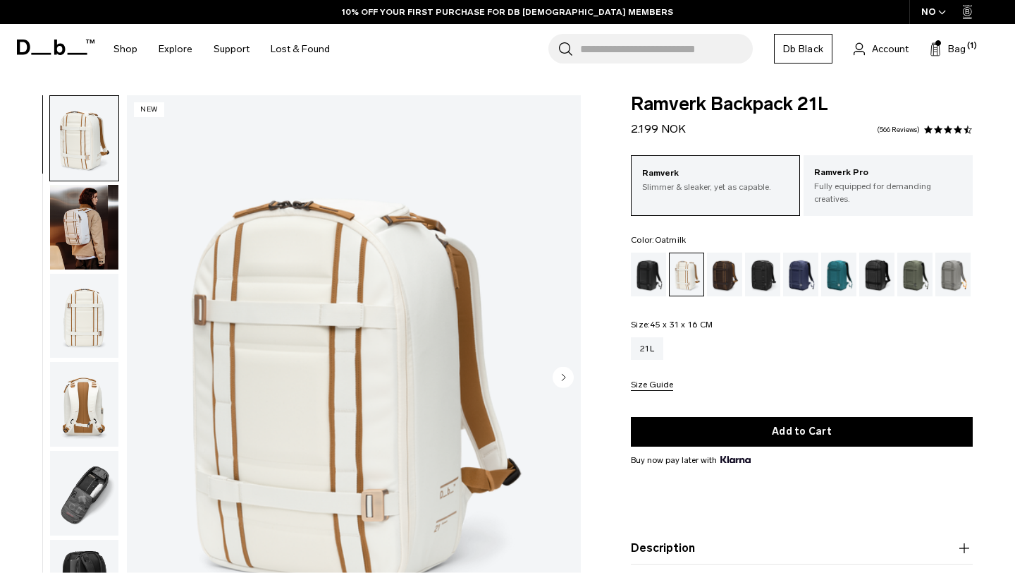
click at [80, 233] on img "button" at bounding box center [84, 227] width 68 height 85
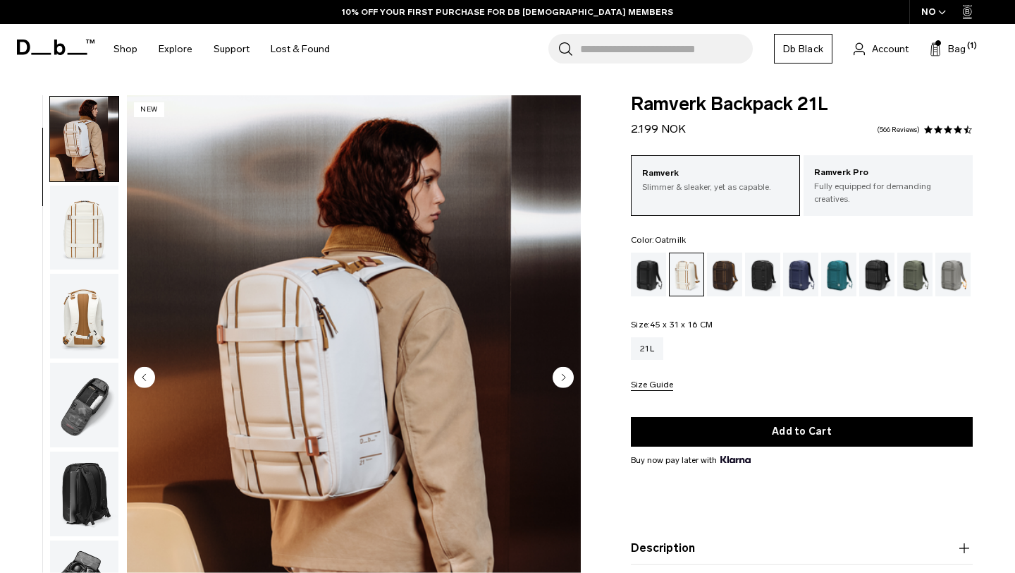
scroll to position [89, 0]
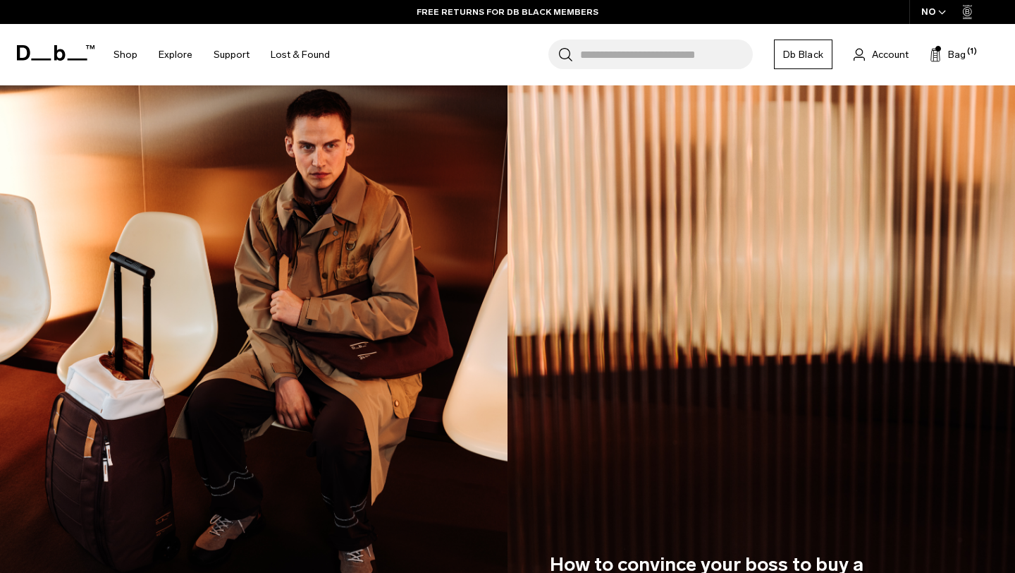
scroll to position [5515, 0]
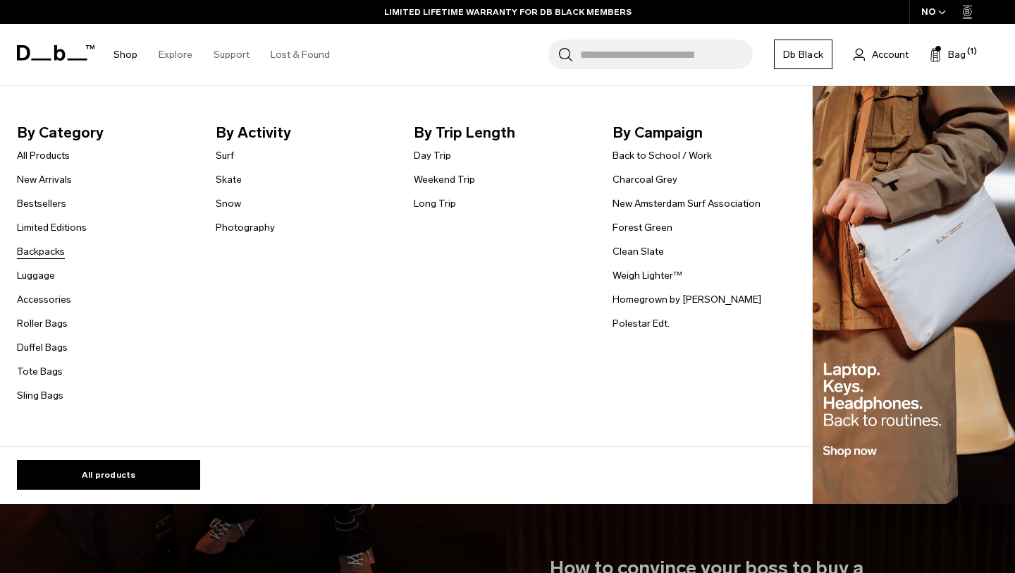
click at [39, 251] on link "Backpacks" at bounding box center [41, 251] width 48 height 15
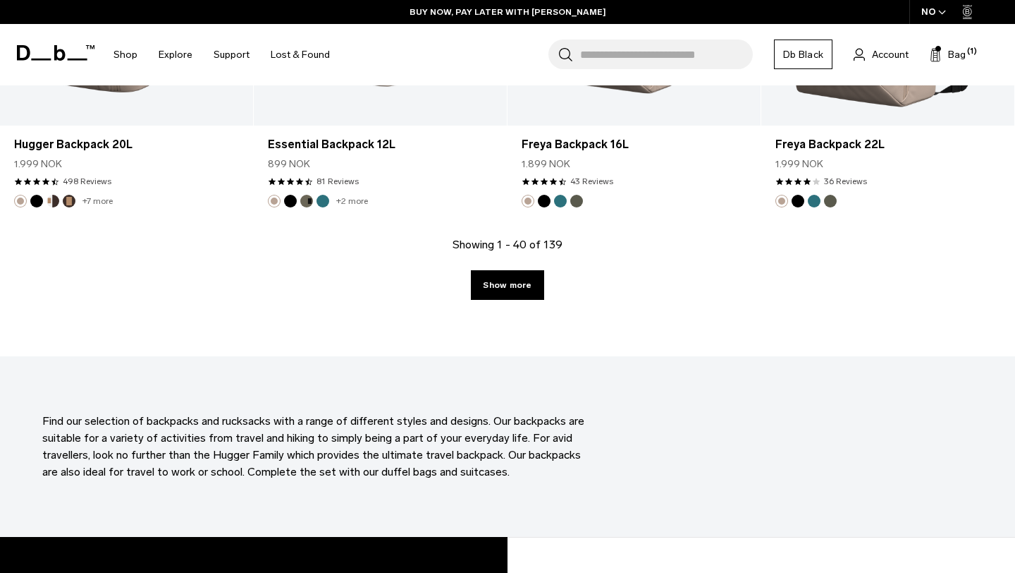
scroll to position [4046, 0]
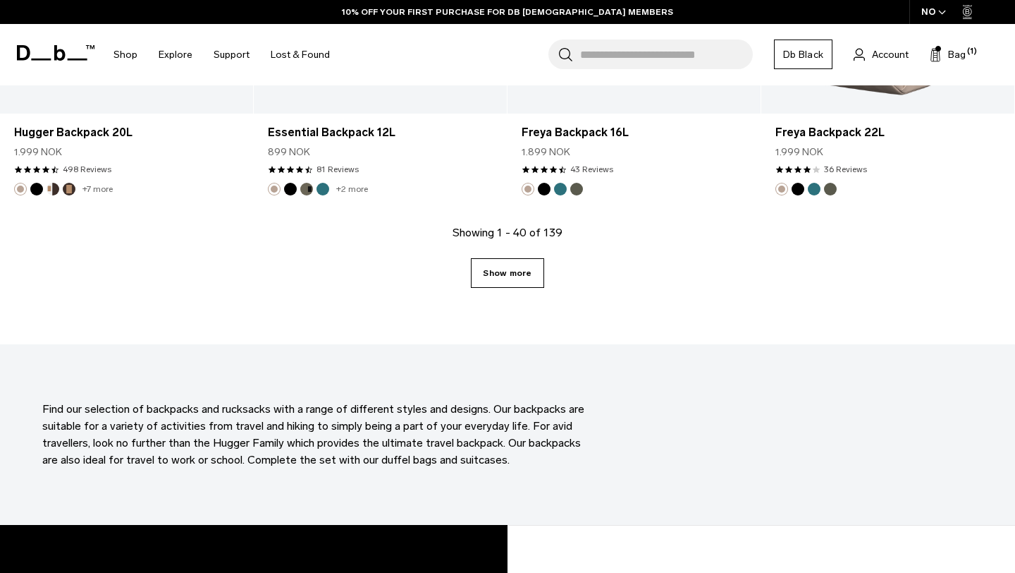
click at [527, 267] on link "Show more" at bounding box center [507, 273] width 73 height 30
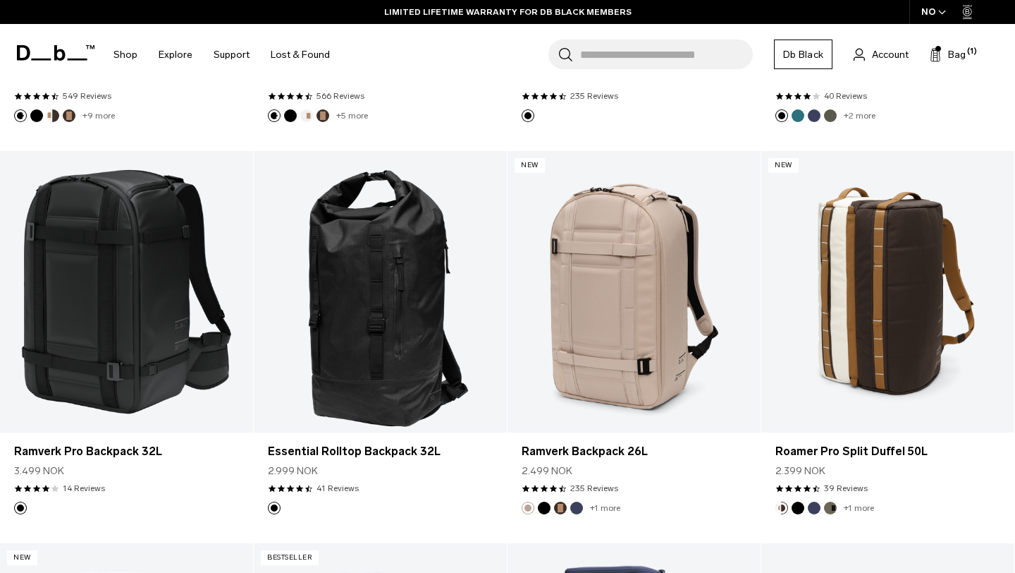
scroll to position [1770, 0]
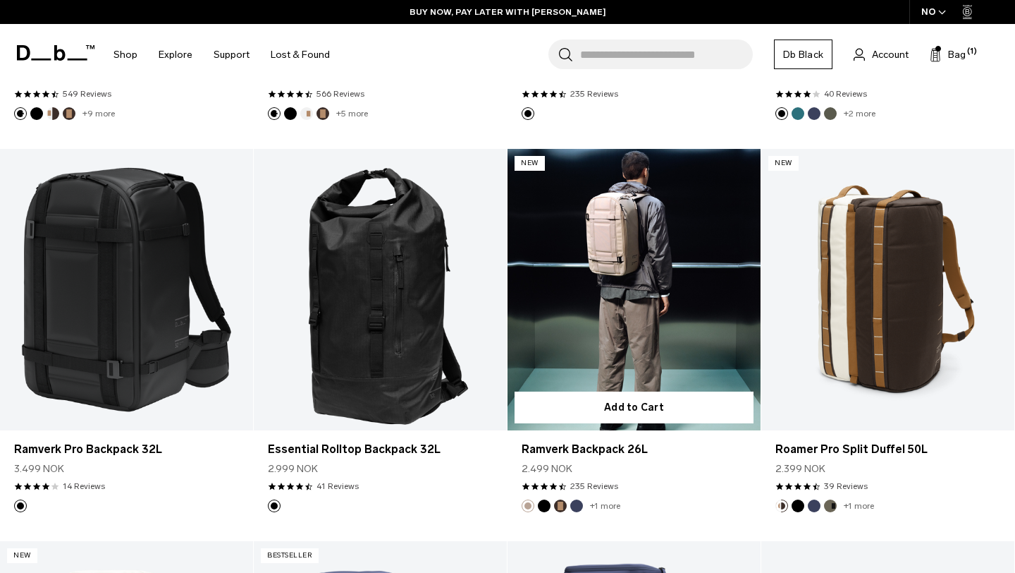
click at [572, 295] on link "Ramverk Backpack 26L" at bounding box center [634, 289] width 253 height 281
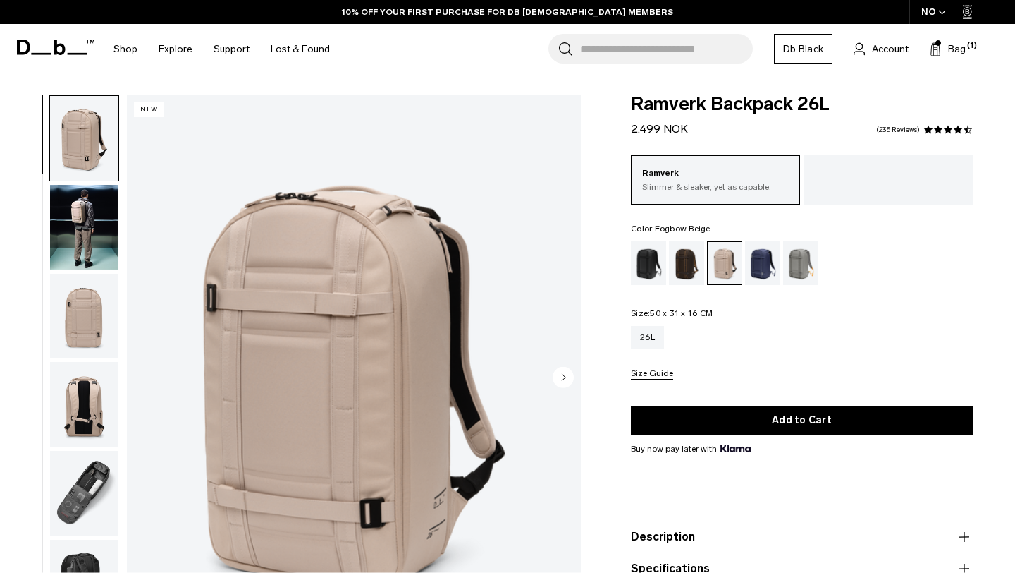
click at [97, 240] on img "button" at bounding box center [84, 227] width 68 height 85
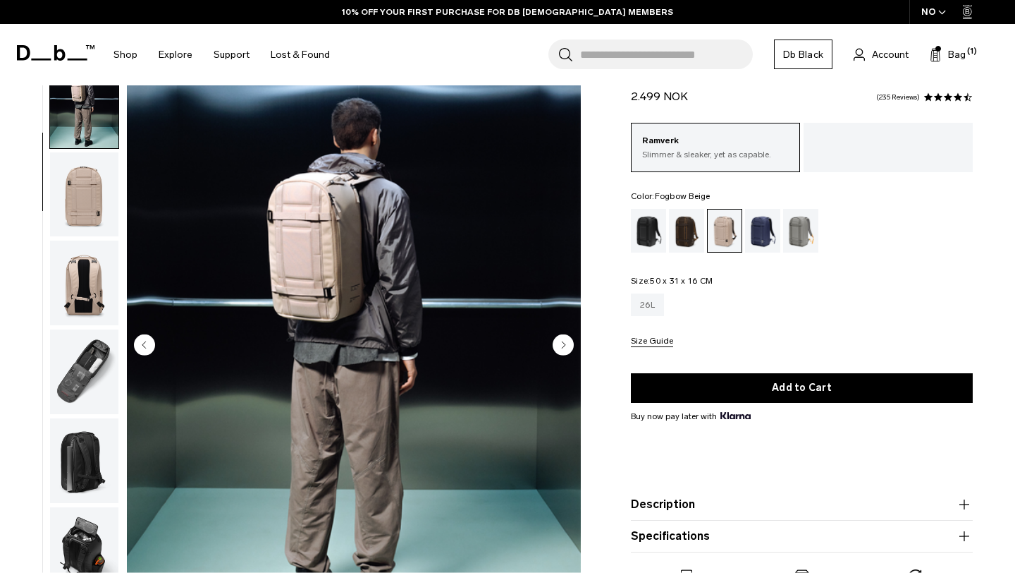
scroll to position [34, 0]
